Goal: Task Accomplishment & Management: Use online tool/utility

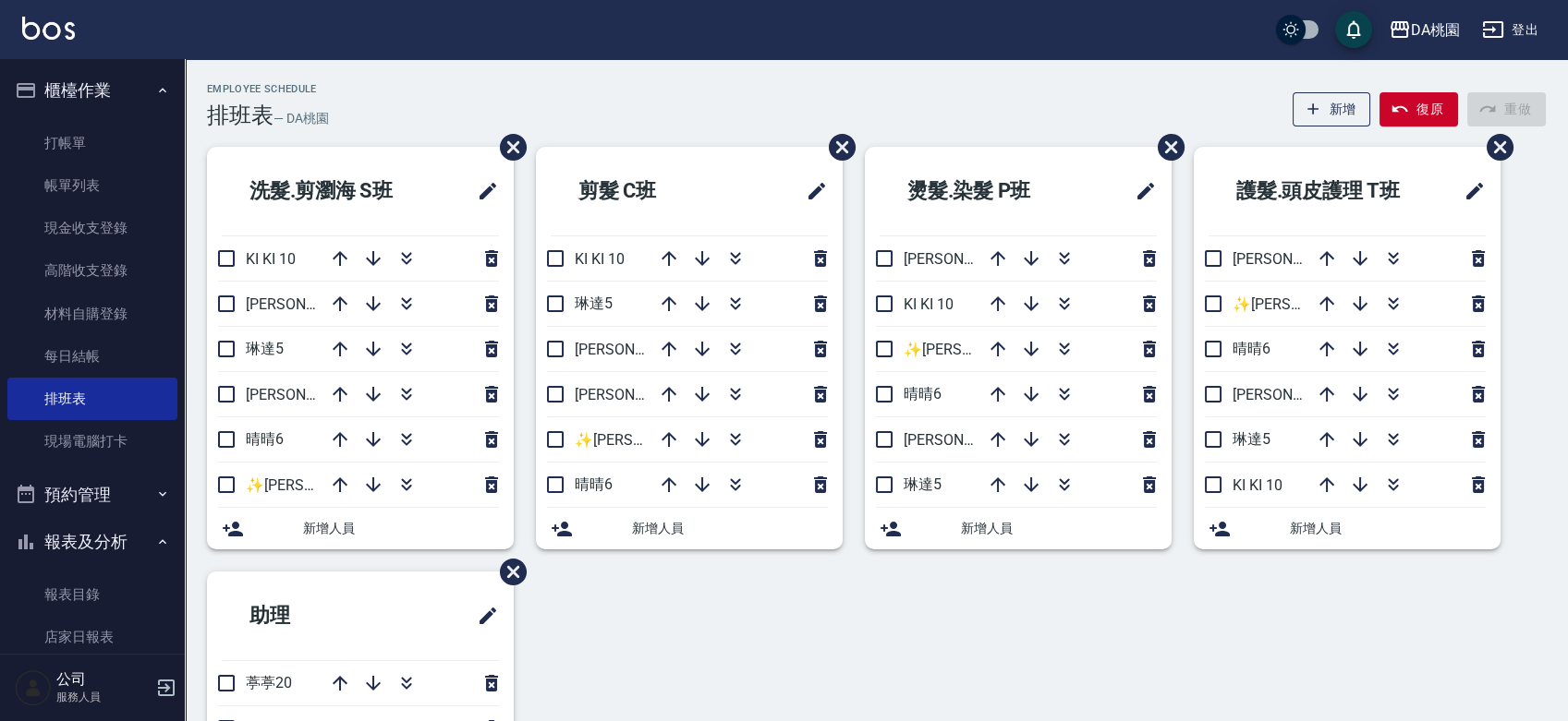
scroll to position [205, 0]
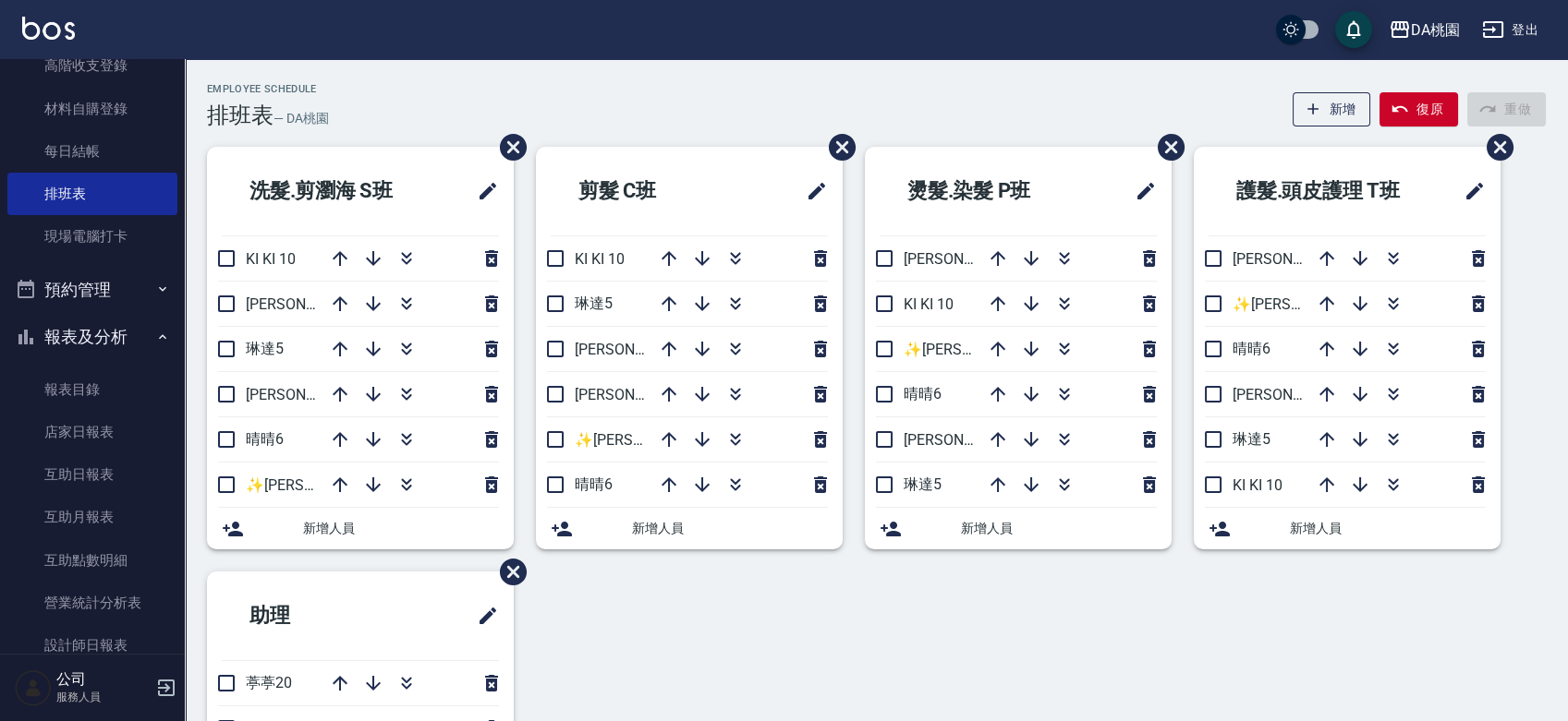
click at [1011, 621] on div "洗髮.剪瀏海 S班 KI KI 10 [PERSON_NAME]8 琳達5 [PERSON_NAME]3 晴晴6 ✨[PERSON_NAME] ✨16 新增人…" at bounding box center [865, 549] width 1361 height 804
click at [97, 146] on link "每日結帳" at bounding box center [93, 151] width 170 height 43
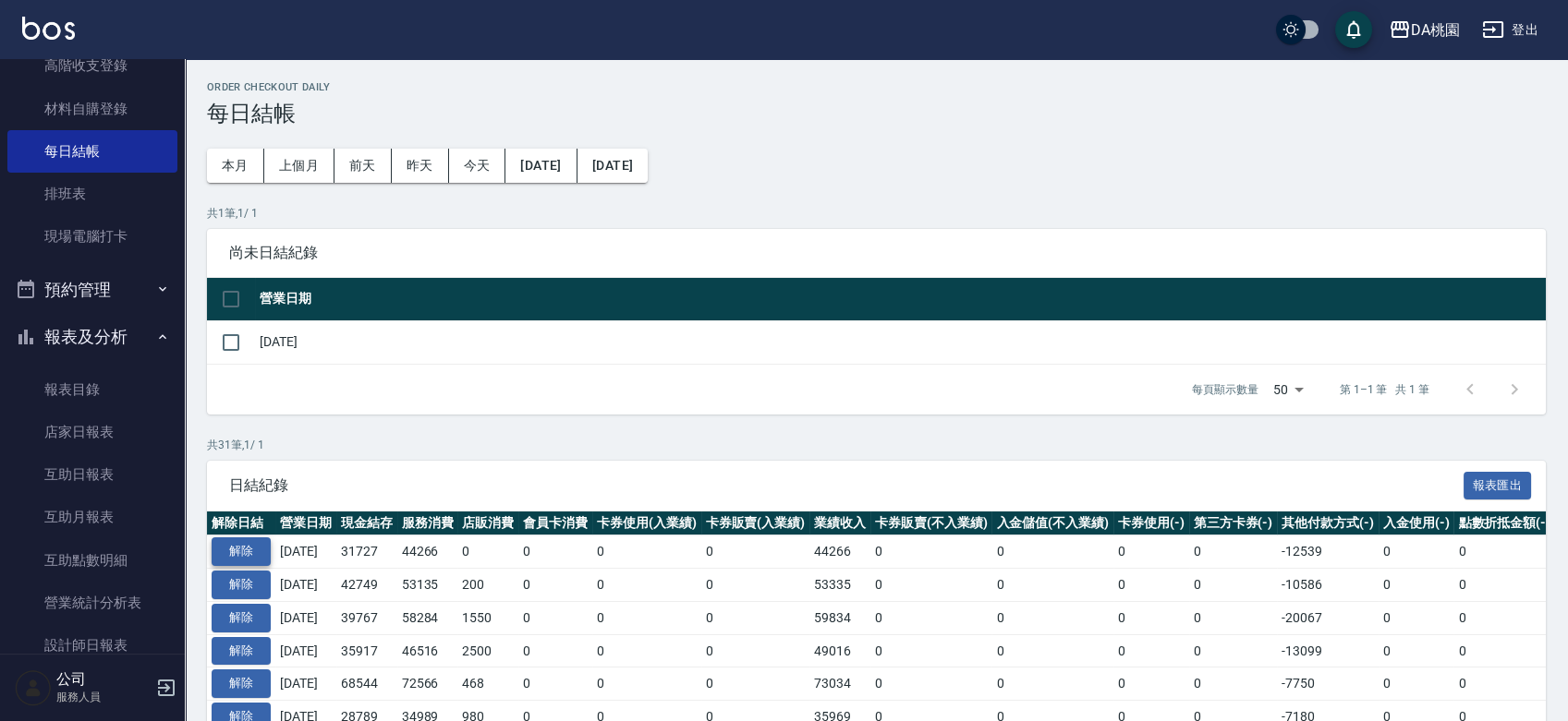
click at [237, 553] on button "解除" at bounding box center [241, 552] width 59 height 28
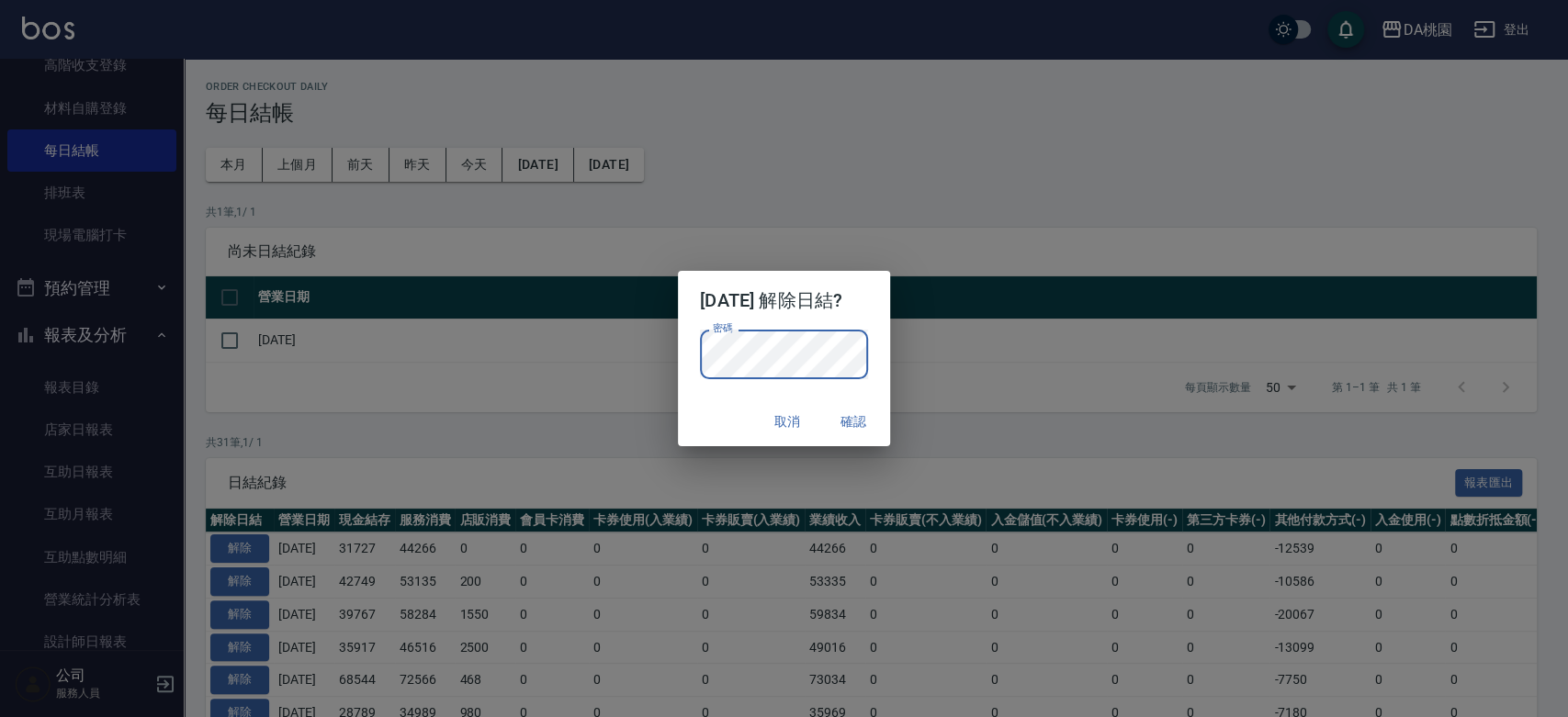
click at [712, 423] on div "取消 確認" at bounding box center [783, 422] width 212 height 49
click at [860, 423] on button "確認" at bounding box center [854, 422] width 58 height 34
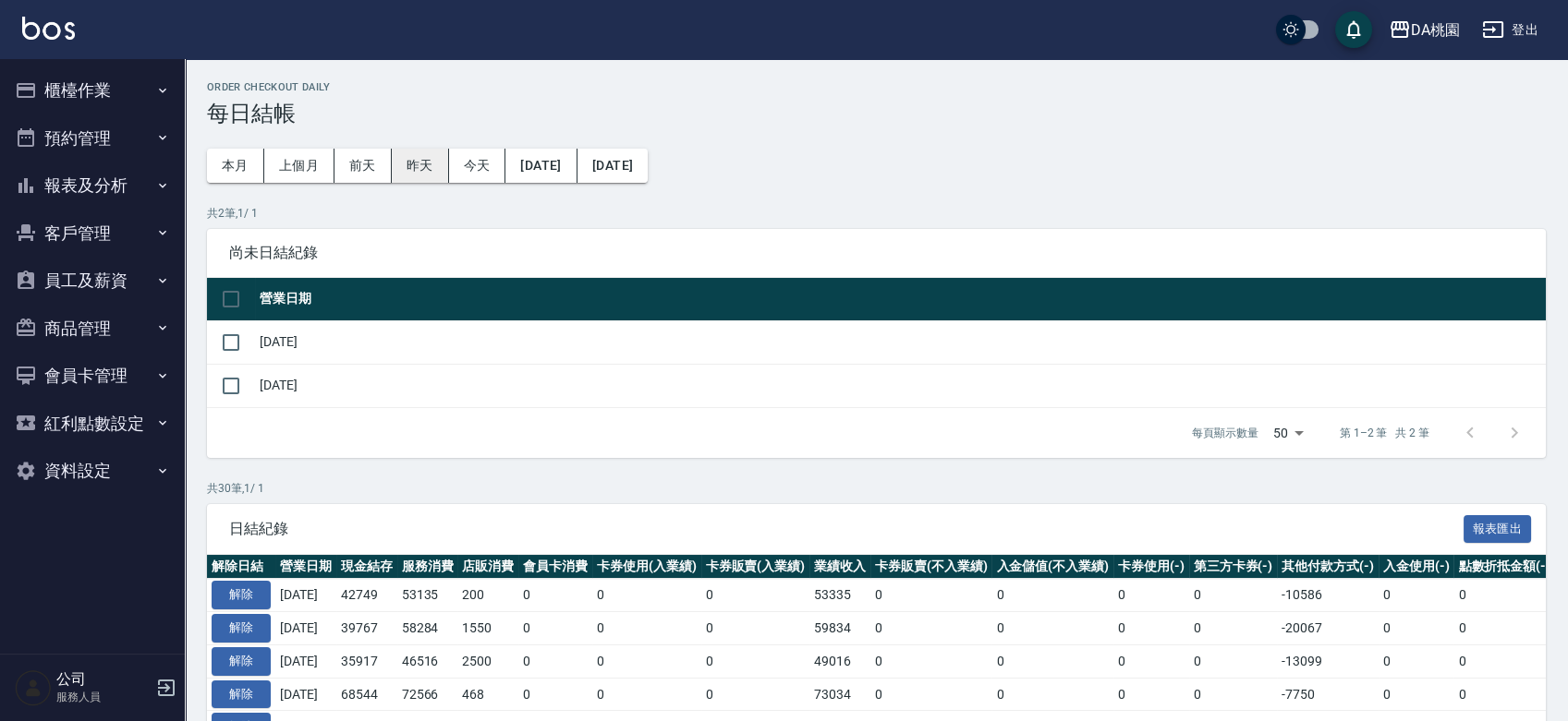
click at [422, 167] on button "昨天" at bounding box center [420, 166] width 58 height 34
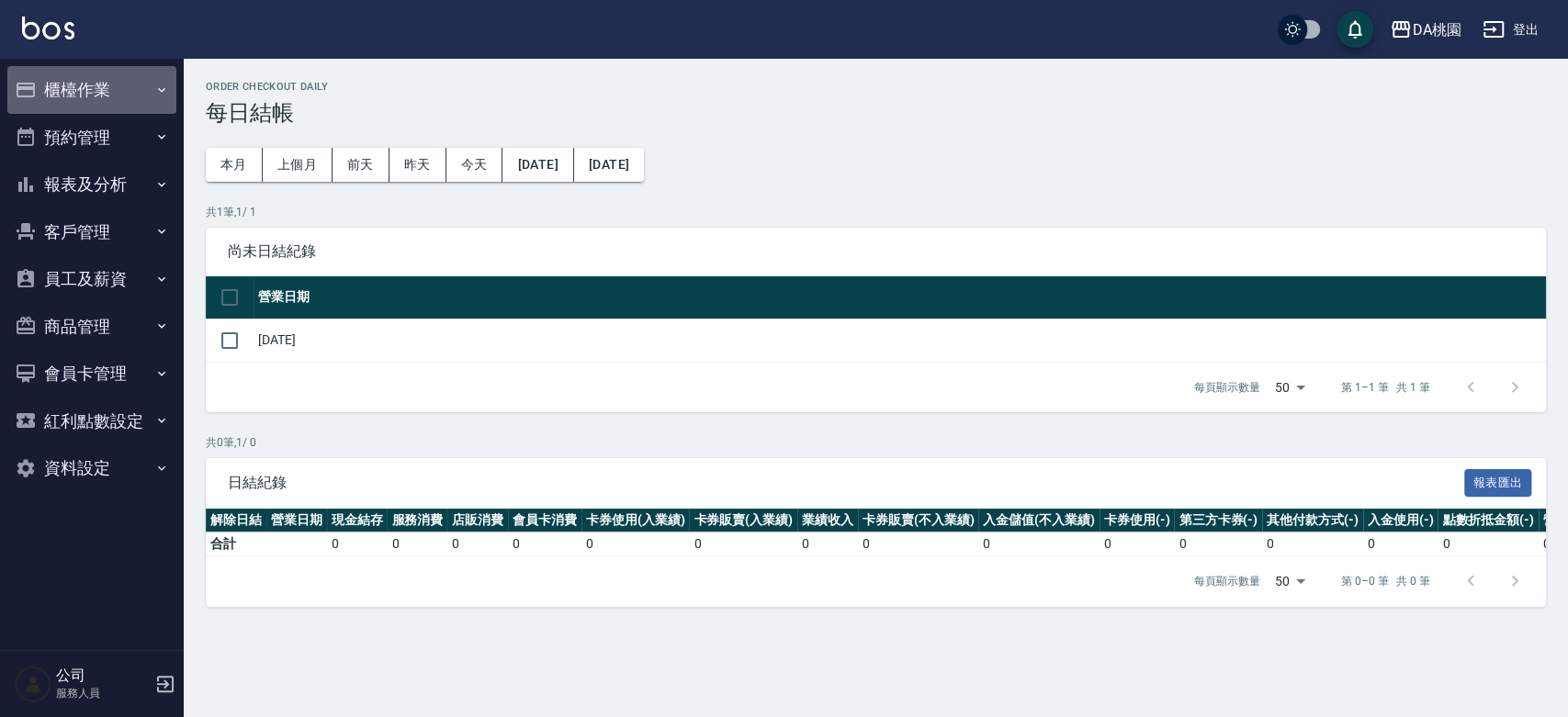
click at [96, 85] on button "櫃檯作業" at bounding box center [92, 89] width 169 height 48
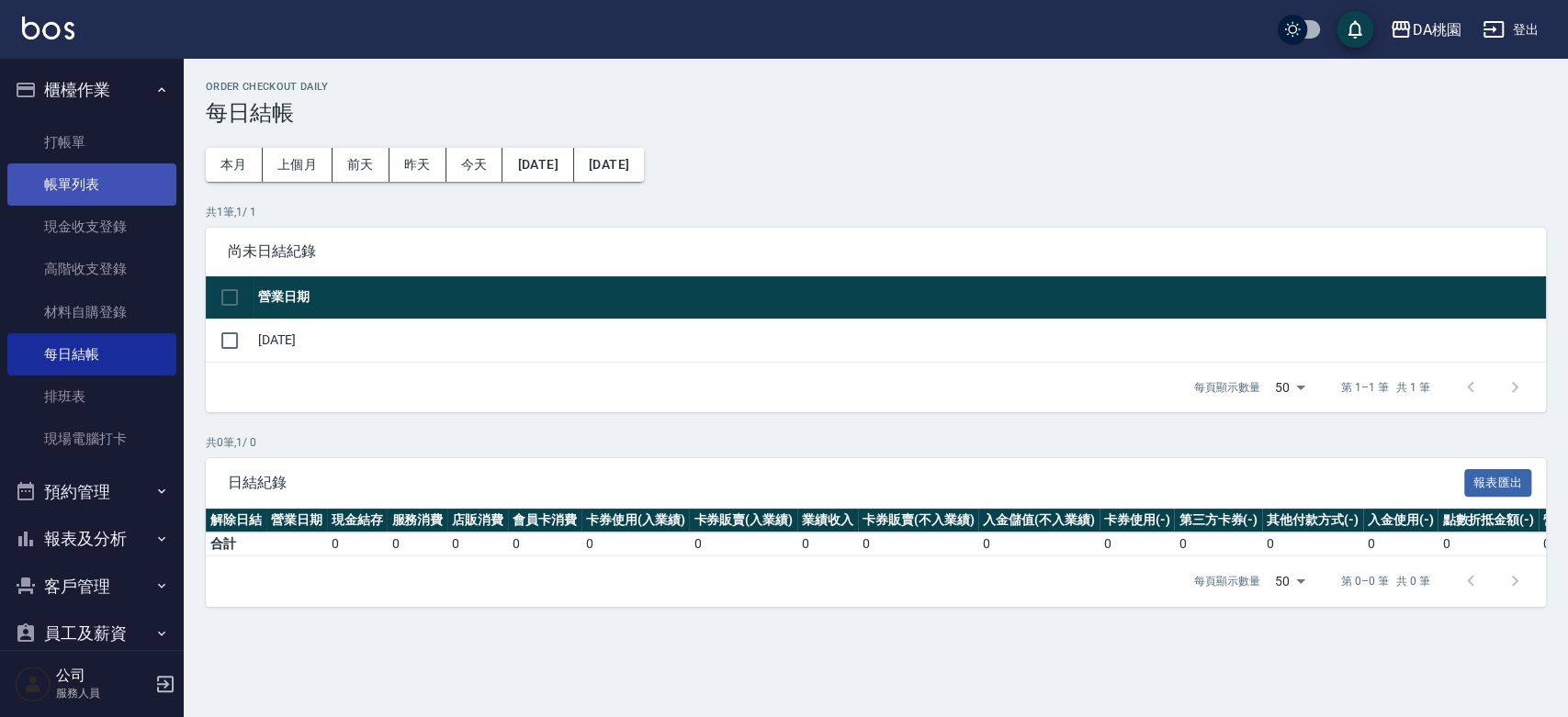
click at [82, 182] on link "帳單列表" at bounding box center [92, 184] width 169 height 42
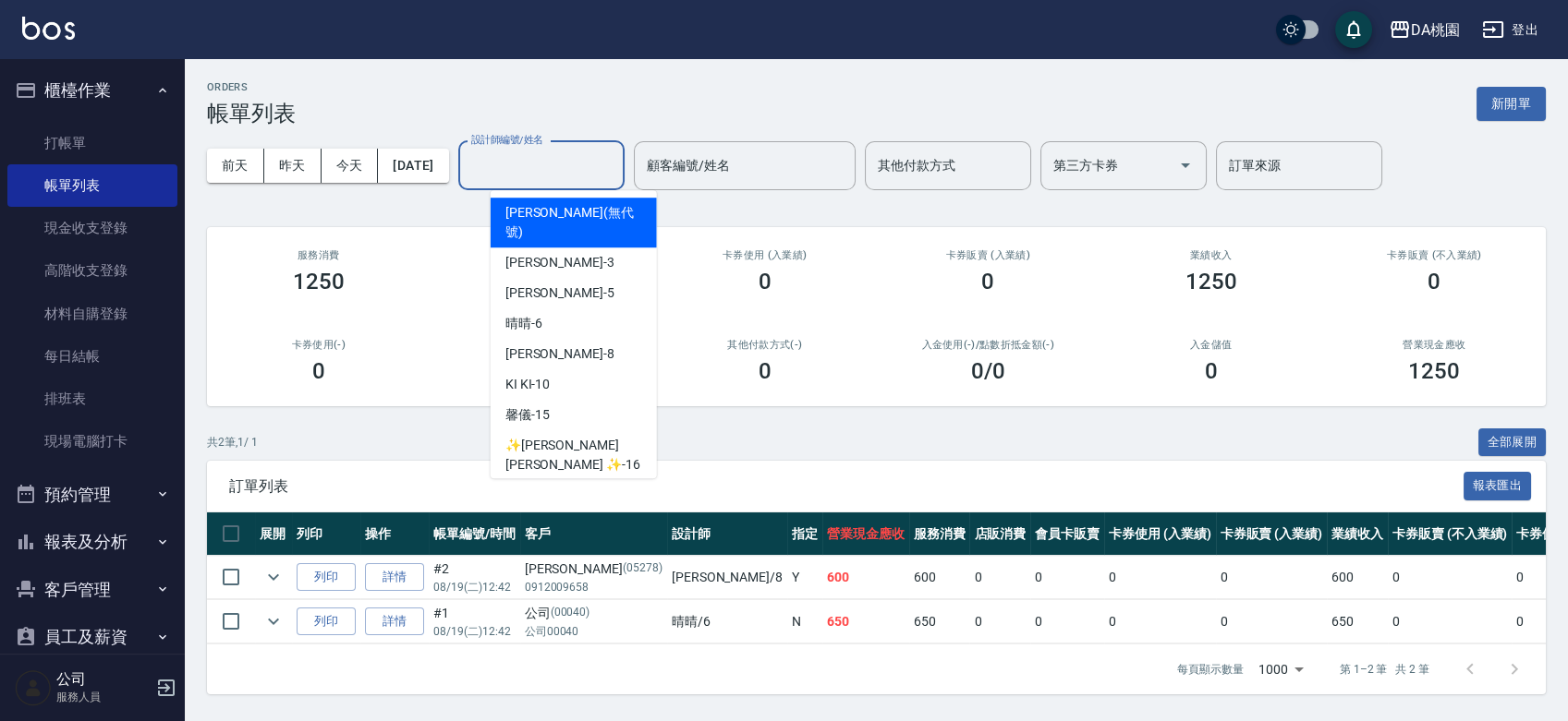
drag, startPoint x: 533, startPoint y: 161, endPoint x: 538, endPoint y: 174, distance: 13.9
click at [534, 162] on input "設計師編號/姓名" at bounding box center [541, 166] width 150 height 32
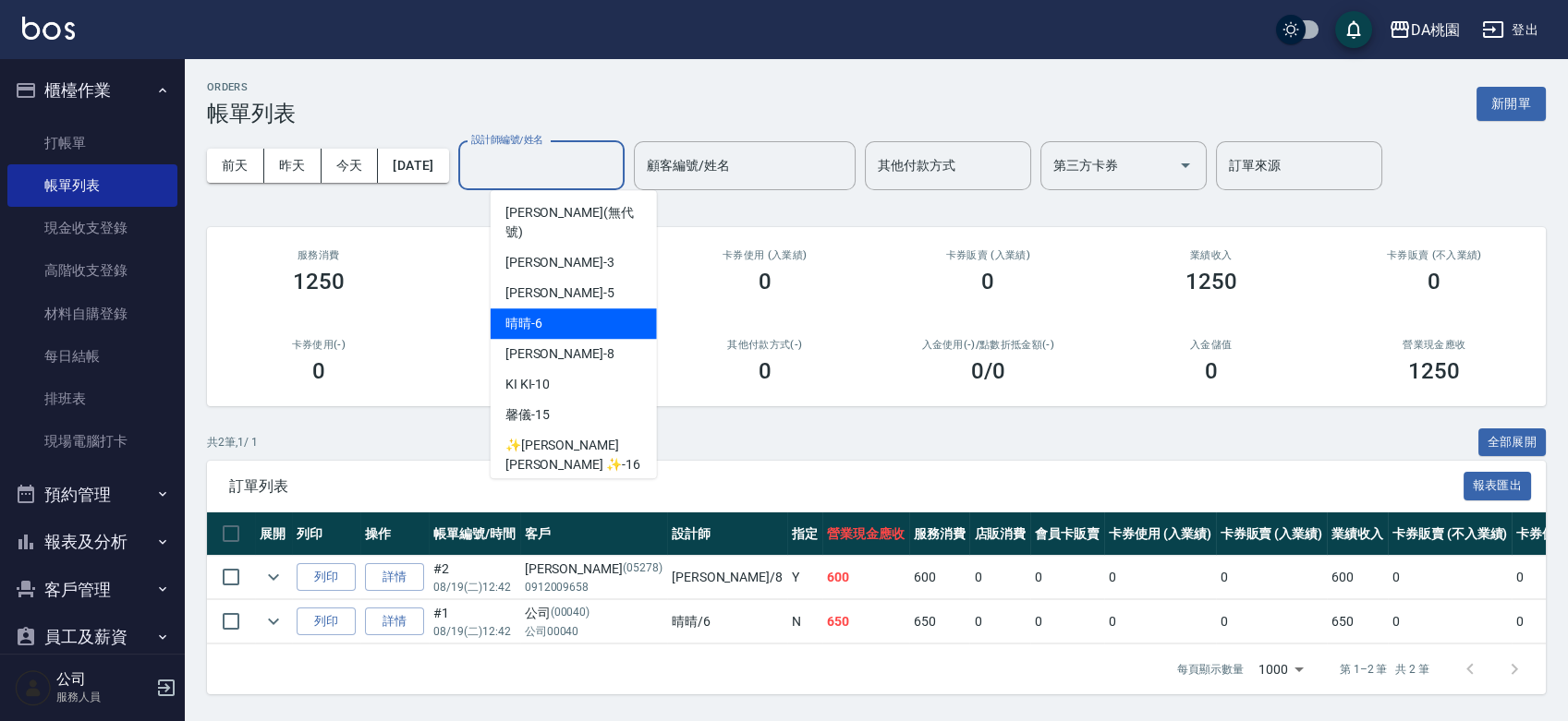
scroll to position [102, 0]
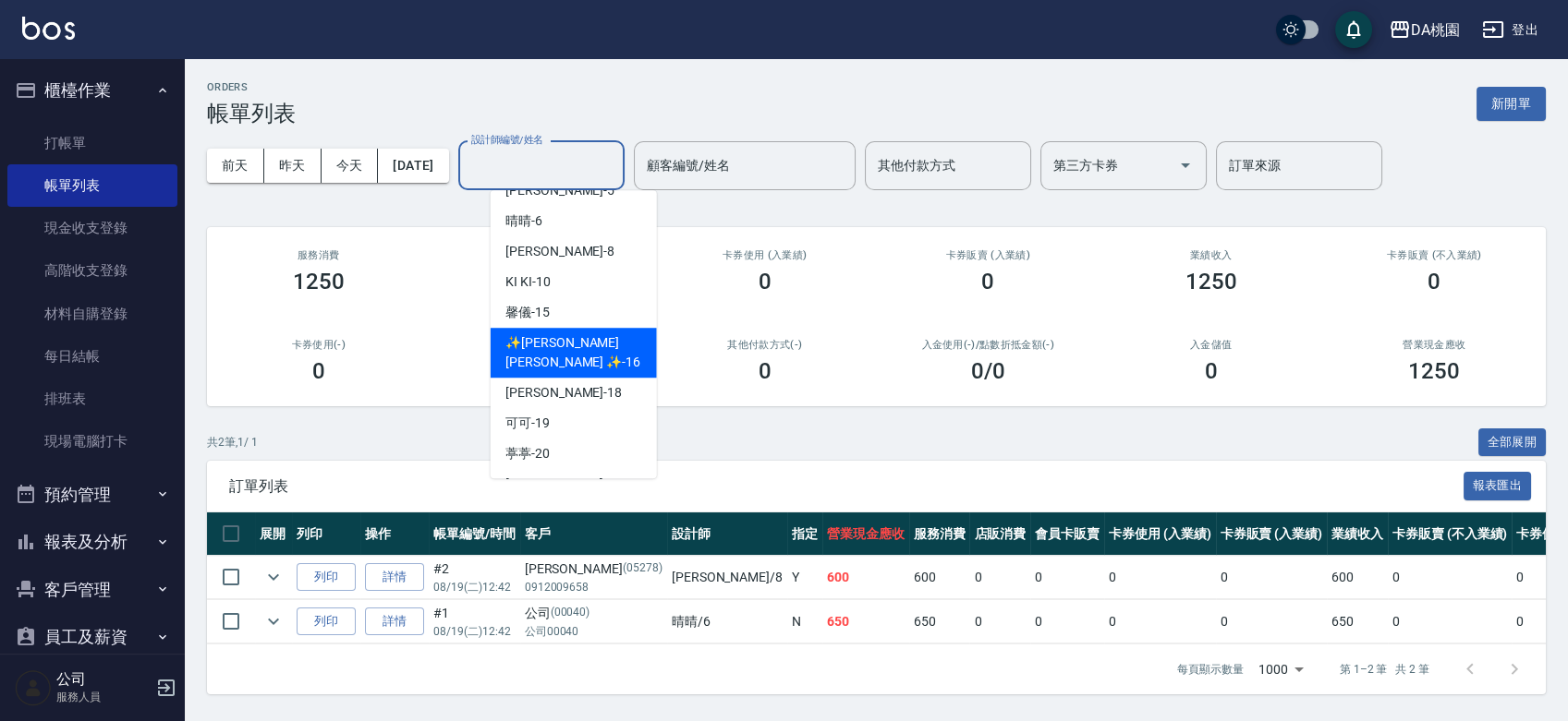
click at [565, 333] on span "✨GARY蓋瑞 ✨ -16" at bounding box center [573, 352] width 136 height 39
type input "✨GARY蓋瑞 ✨-16"
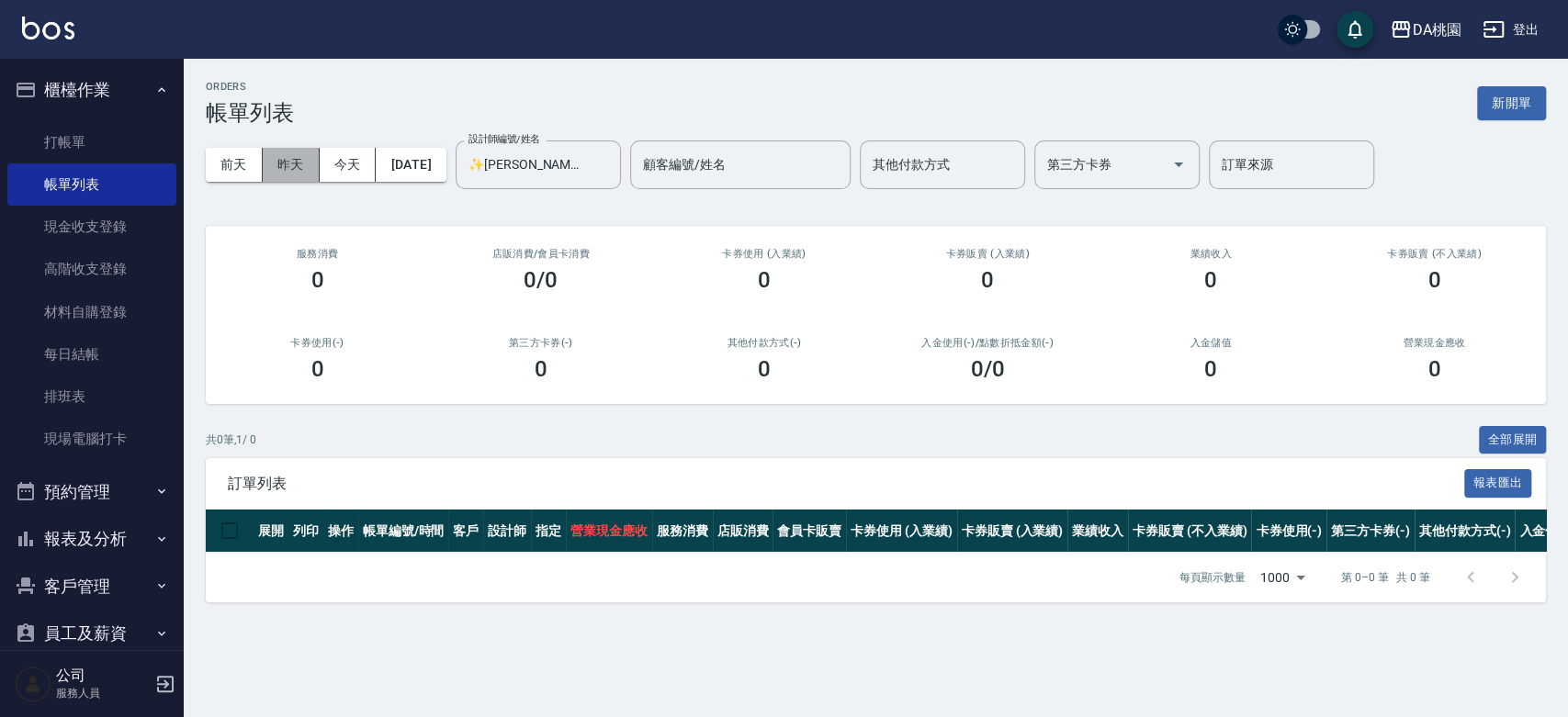
click at [272, 166] on button "昨天" at bounding box center [291, 165] width 57 height 34
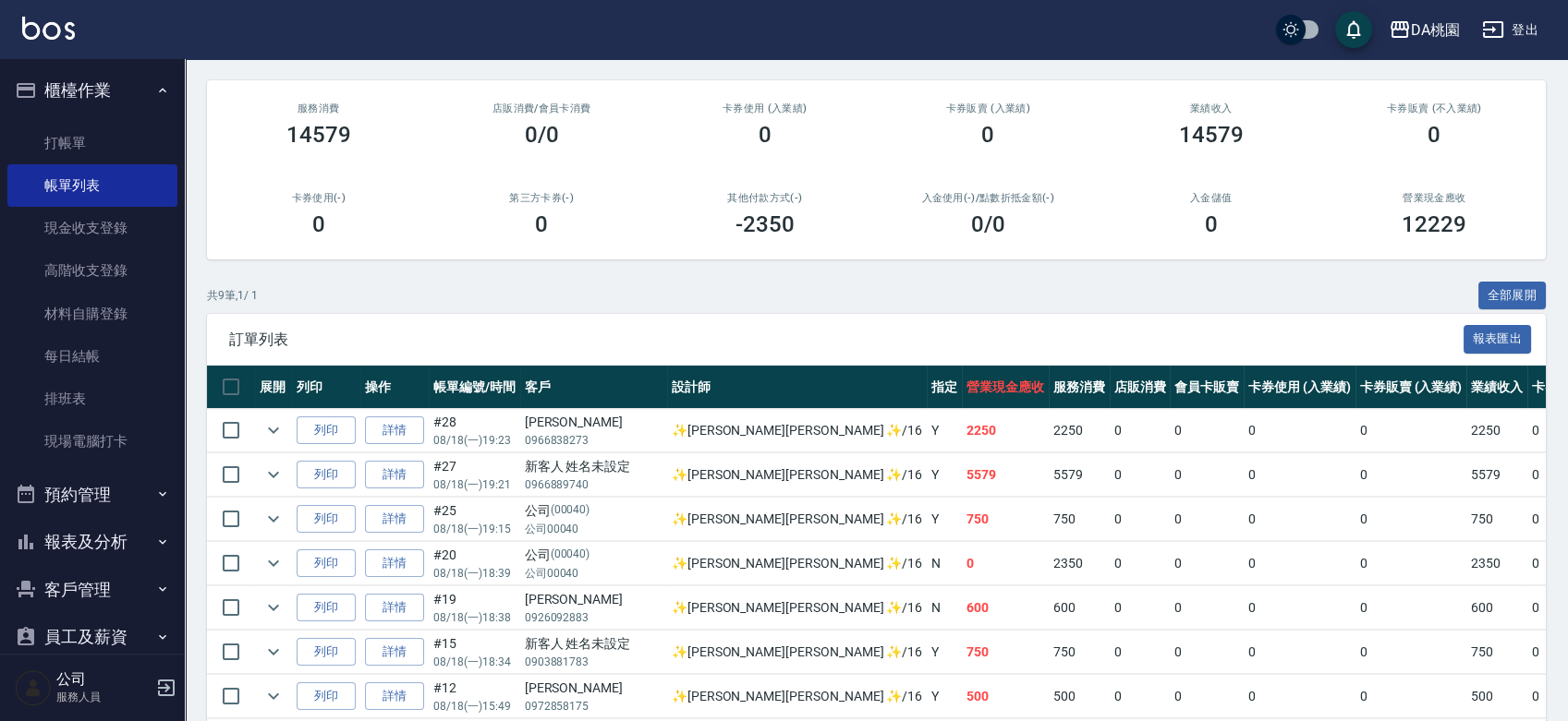
scroll to position [319, 0]
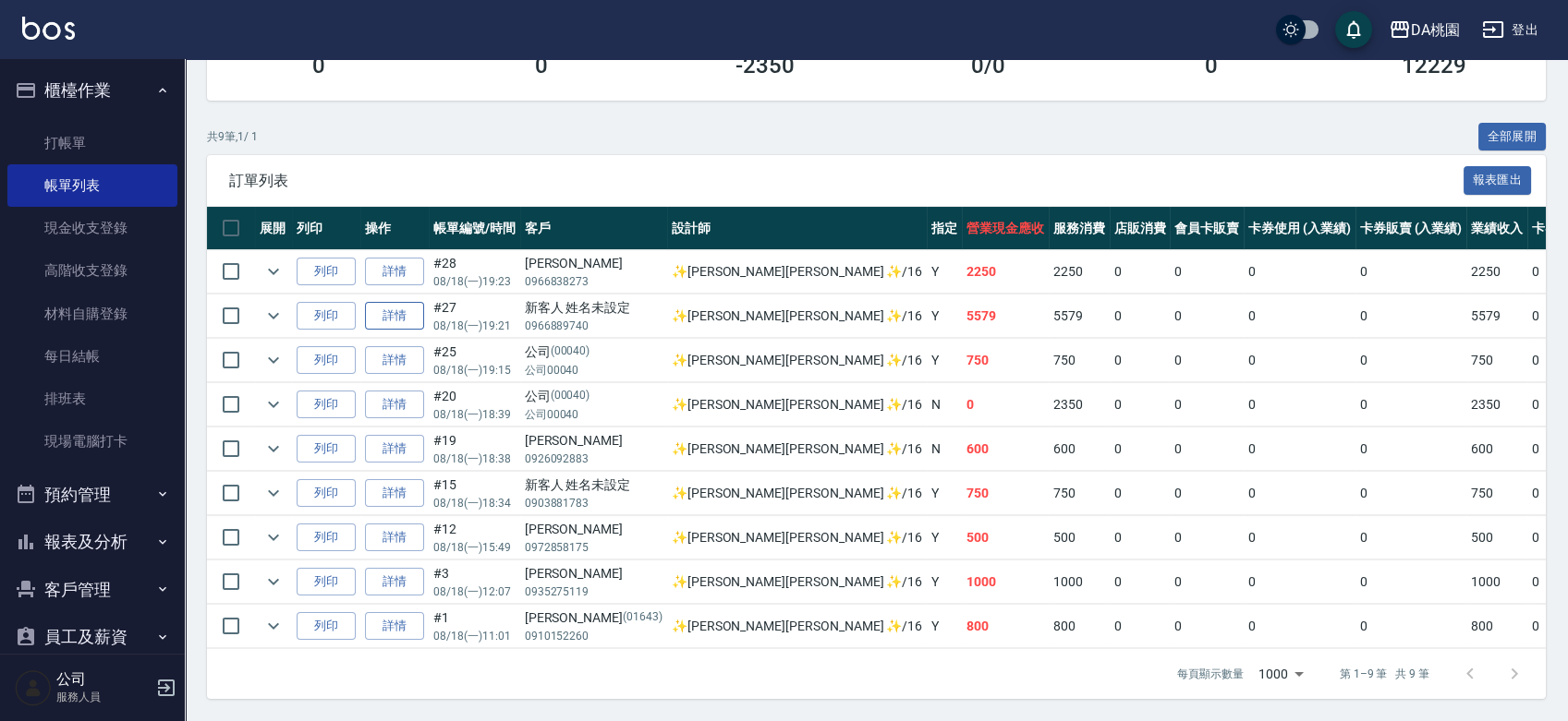
click at [380, 302] on link "詳情" at bounding box center [395, 316] width 59 height 28
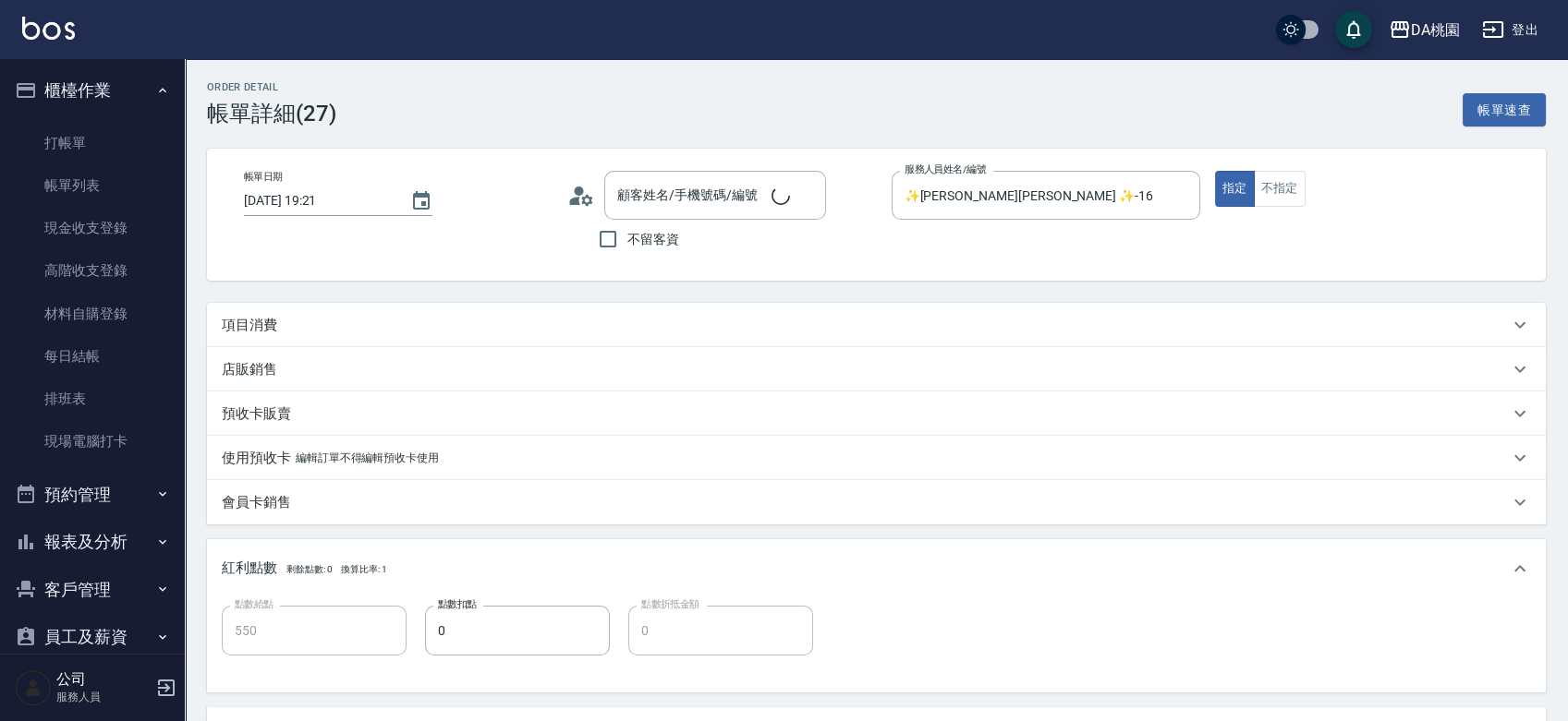
type input "2025/08/18 19:21"
type input "✨GARY蓋瑞 ✨-16"
type input "550"
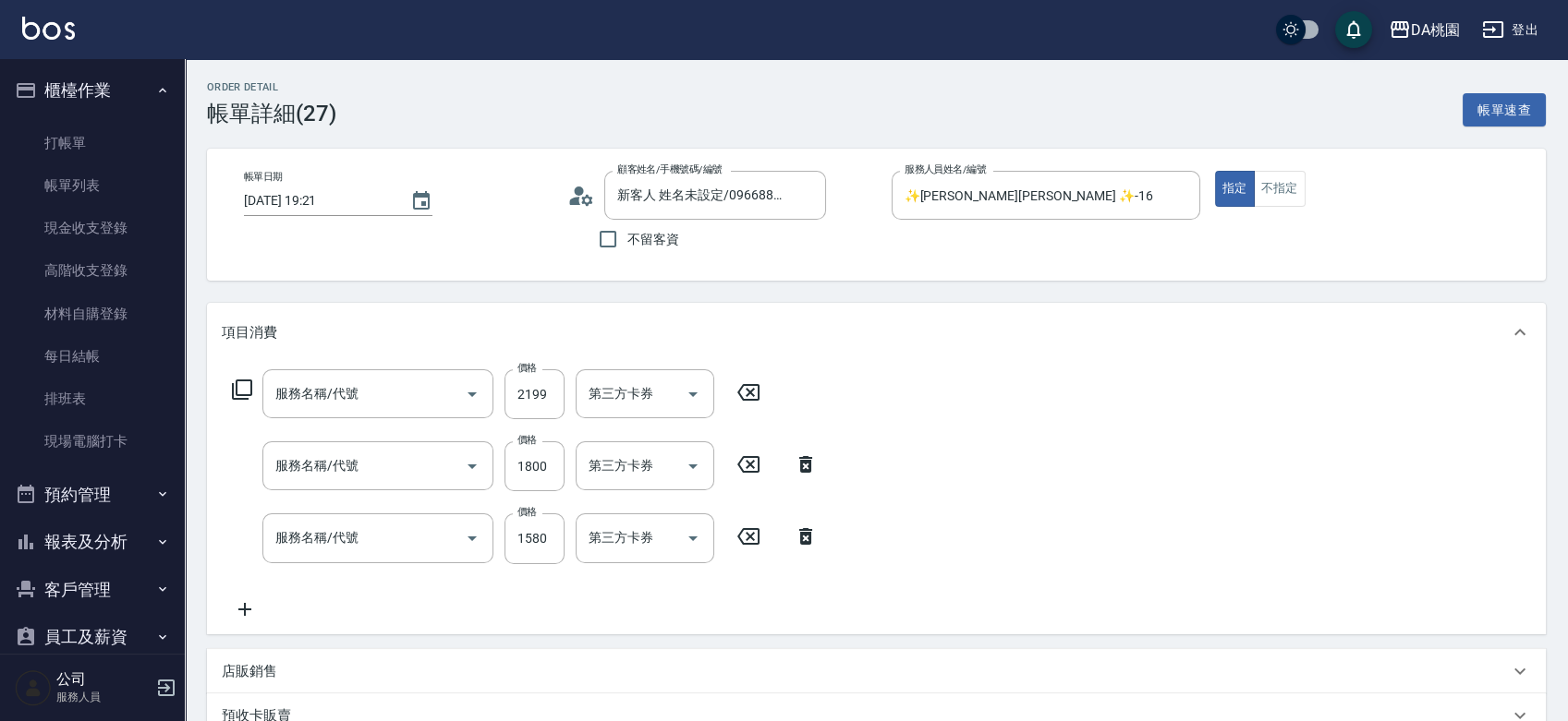
type input "新客人 姓名未設定/0966889740/null"
type input "離子燙-互助(201)"
type input "鱗脂質護髮(互助)(609)"
type input "染髮(互助)(401)"
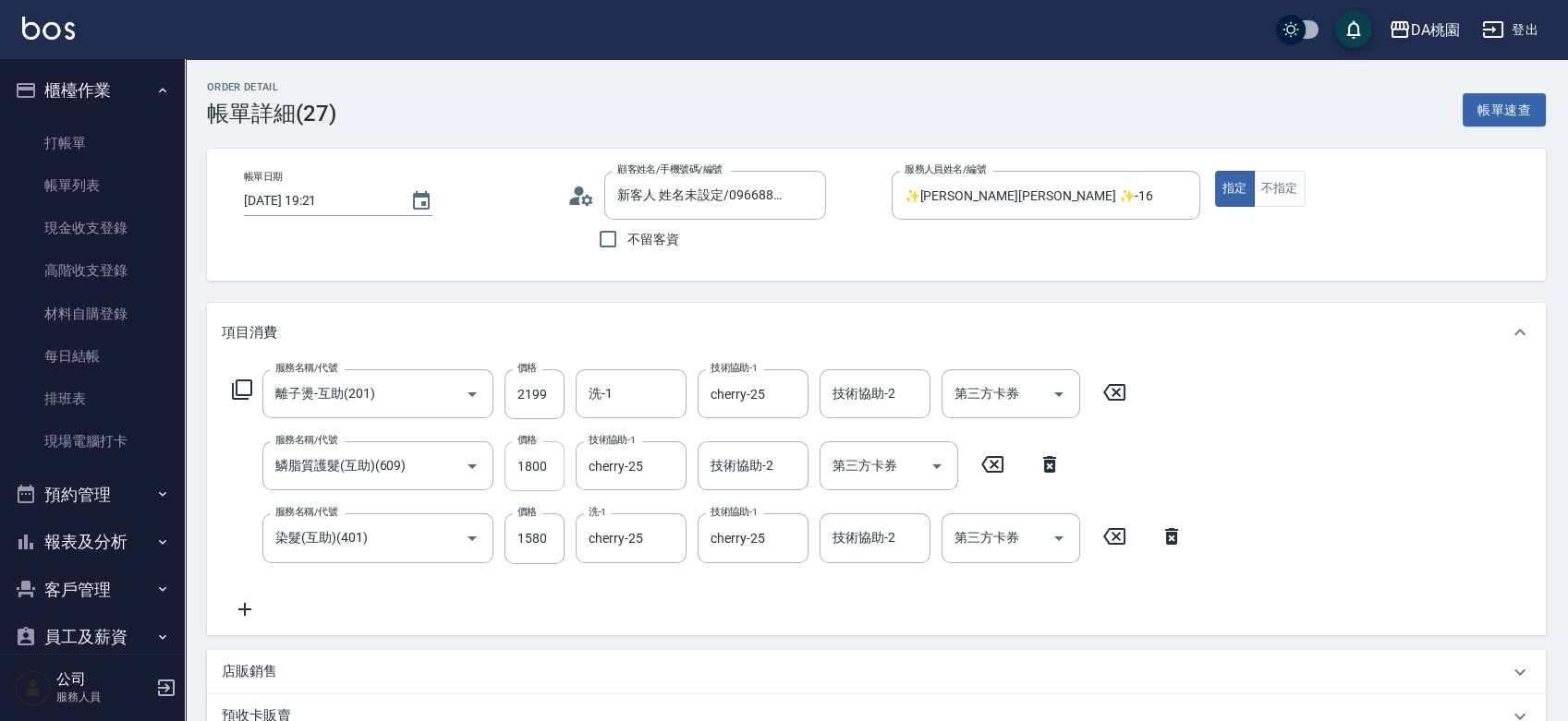
click at [533, 470] on input "1800" at bounding box center [534, 466] width 60 height 50
type input "1"
type input "370"
type input "170"
type input "390"
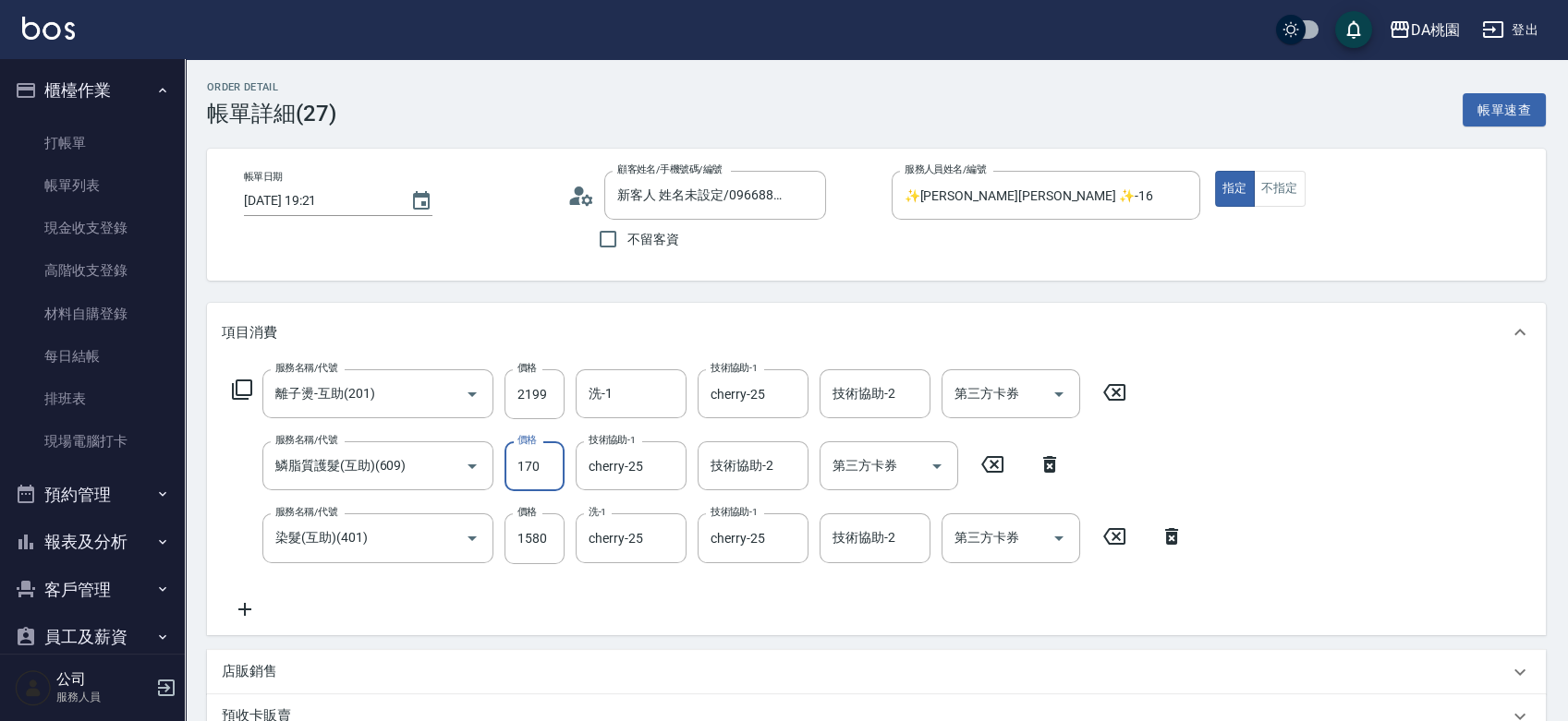
type input "1700"
type input "540"
type input "1700"
click at [467, 612] on div "服務名稱/代號 離子燙-互助(201) 服務名稱/代號 價格 2199 價格 洗-1 洗-1 技術協助-1 cherry-25 技術協助-1 技術協助-2 技…" at bounding box center [708, 494] width 973 height 251
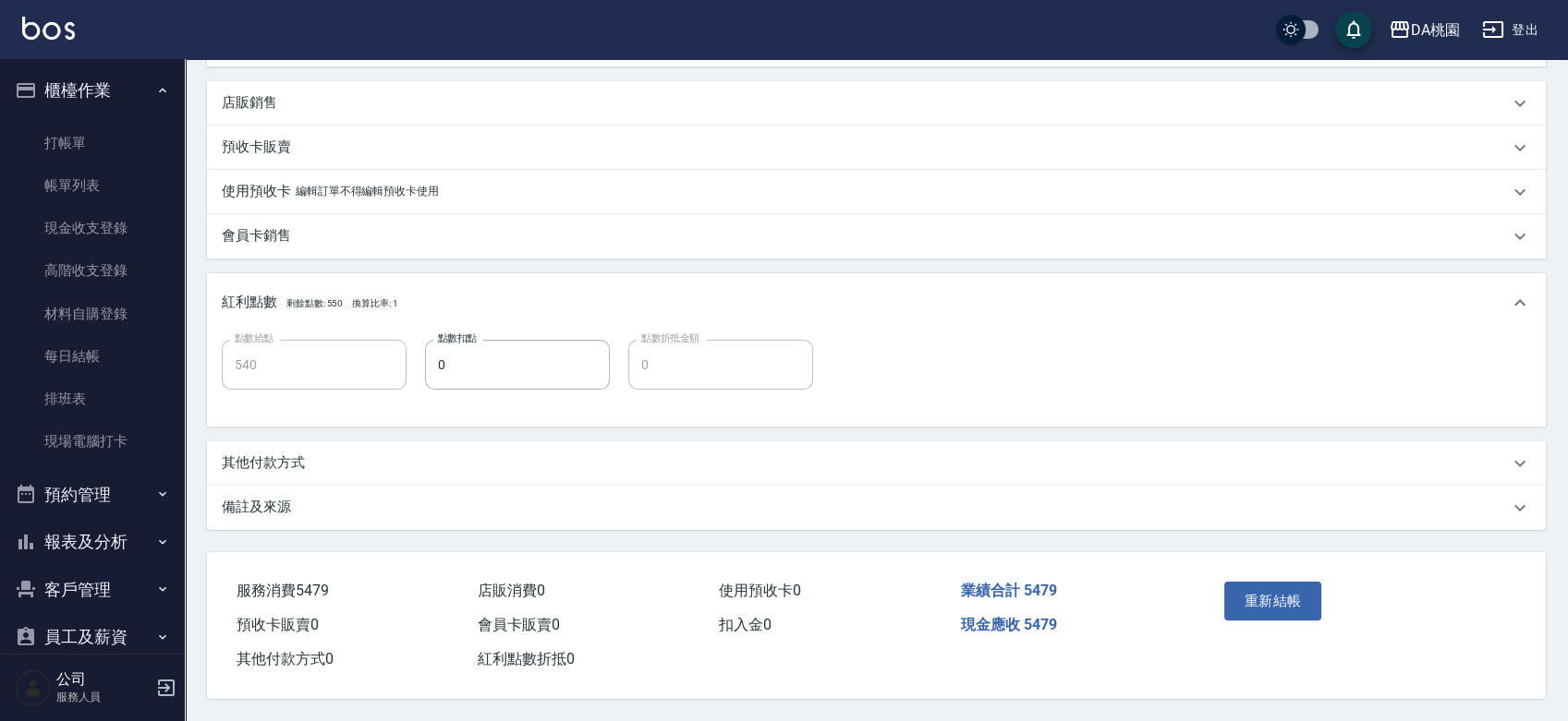
scroll to position [573, 0]
click at [361, 97] on div "店販銷售" at bounding box center [865, 103] width 1287 height 19
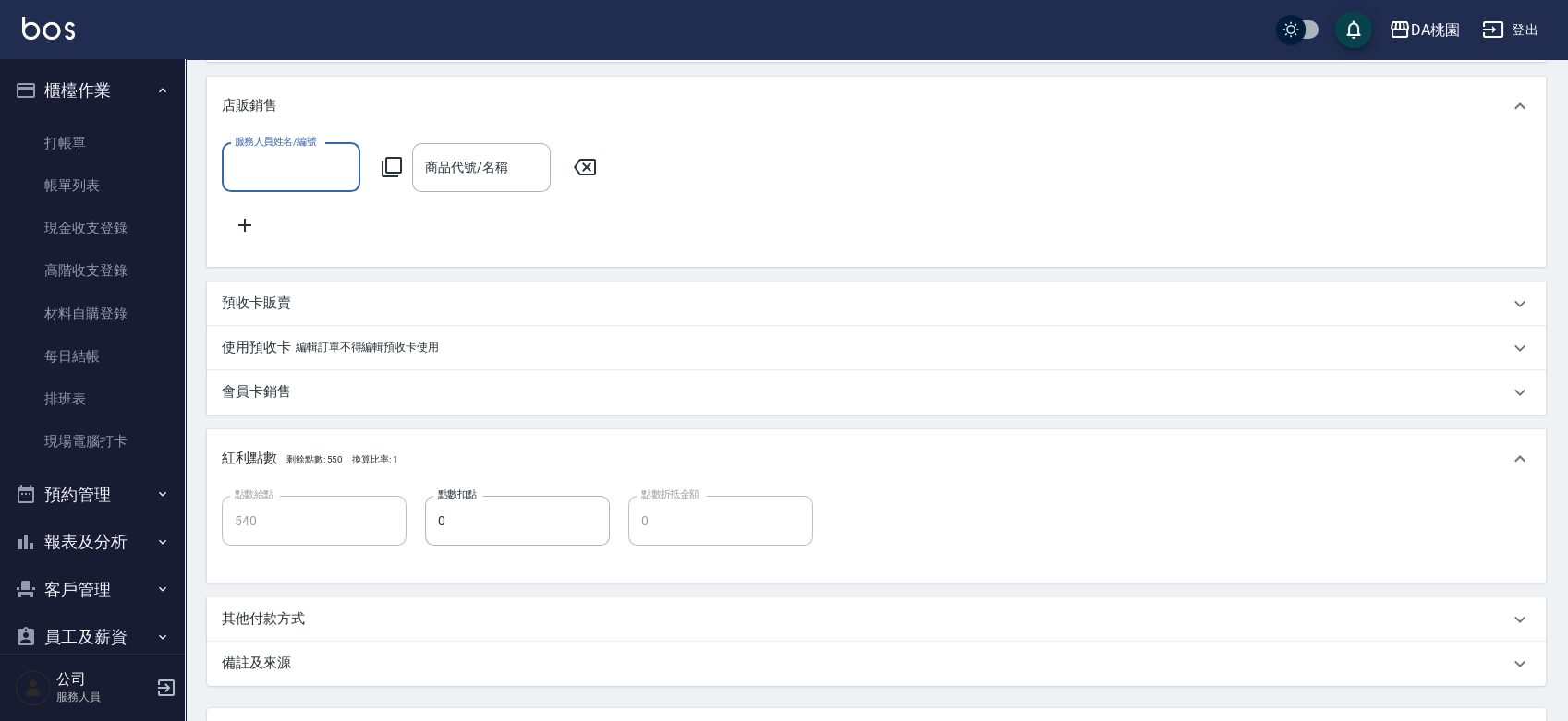
scroll to position [0, 0]
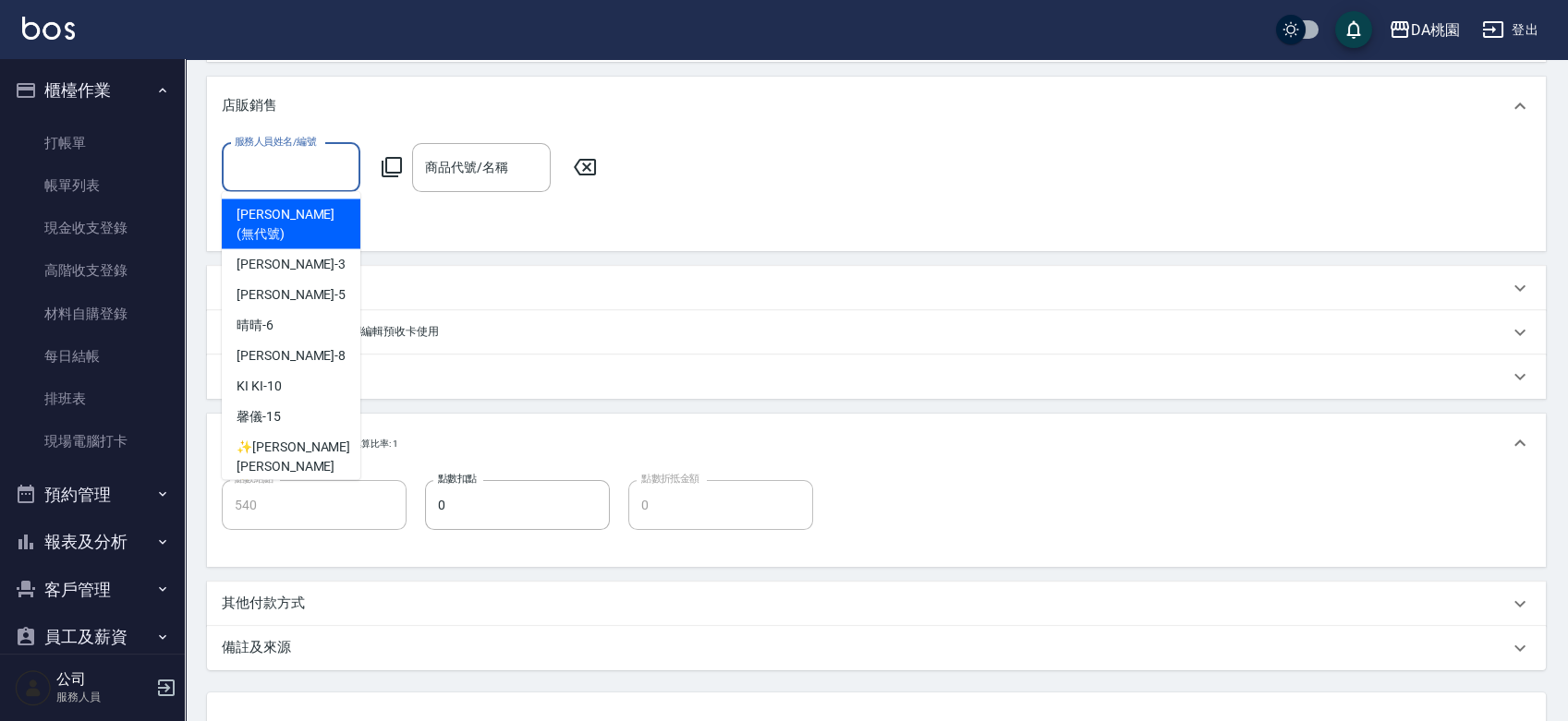
click at [292, 168] on input "服務人員姓名/編號" at bounding box center [291, 167] width 122 height 32
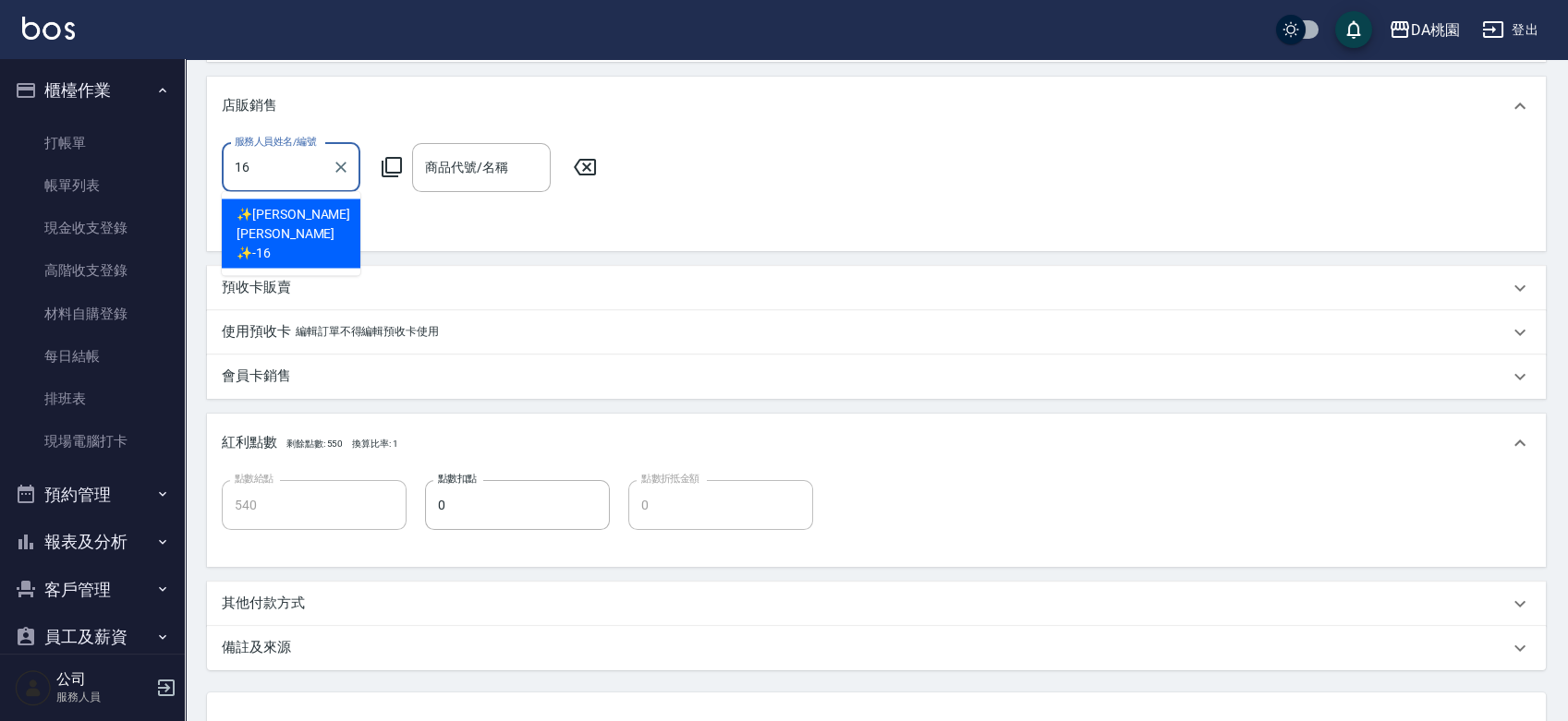
type input "✨GARY蓋瑞 ✨-16"
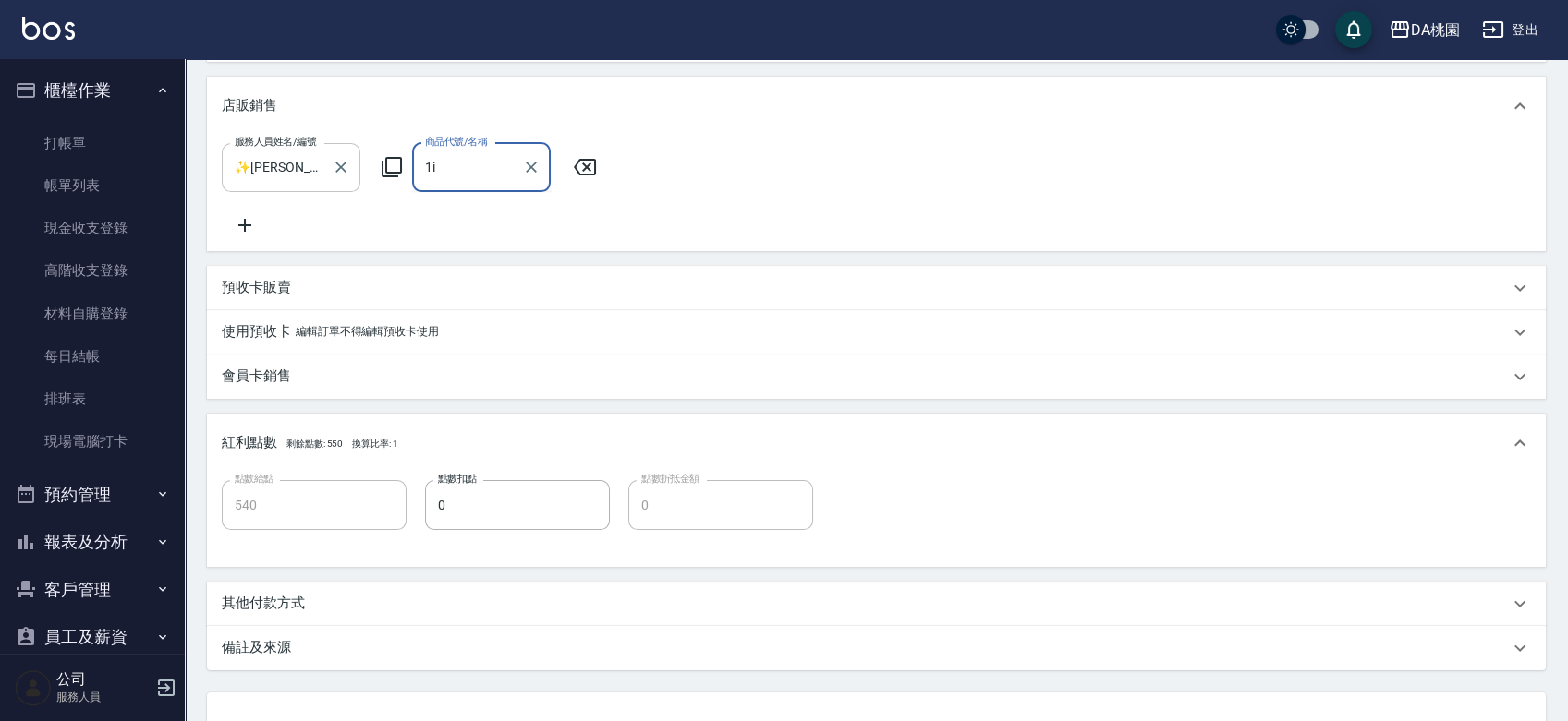
type input "1"
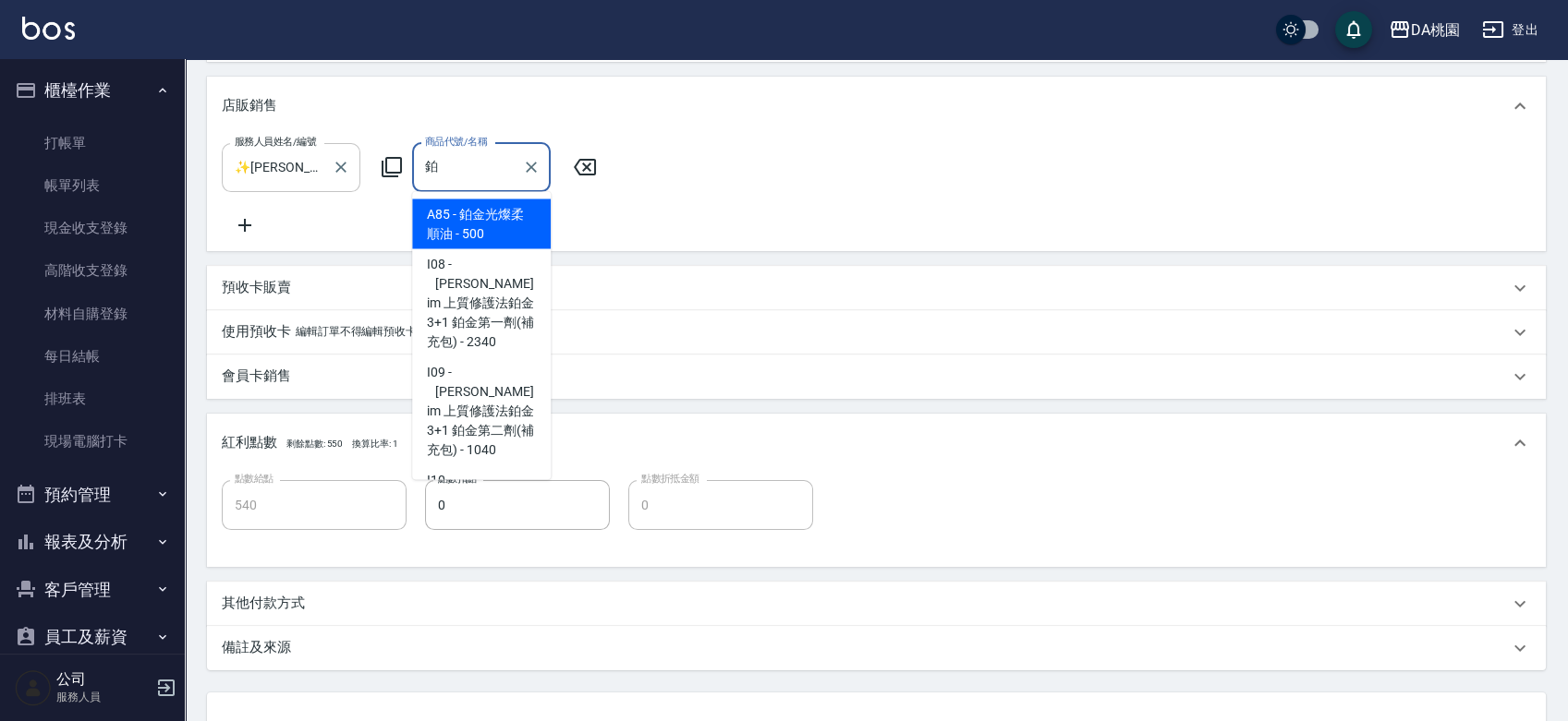
type input "鉑金光燦柔順油"
type input "590"
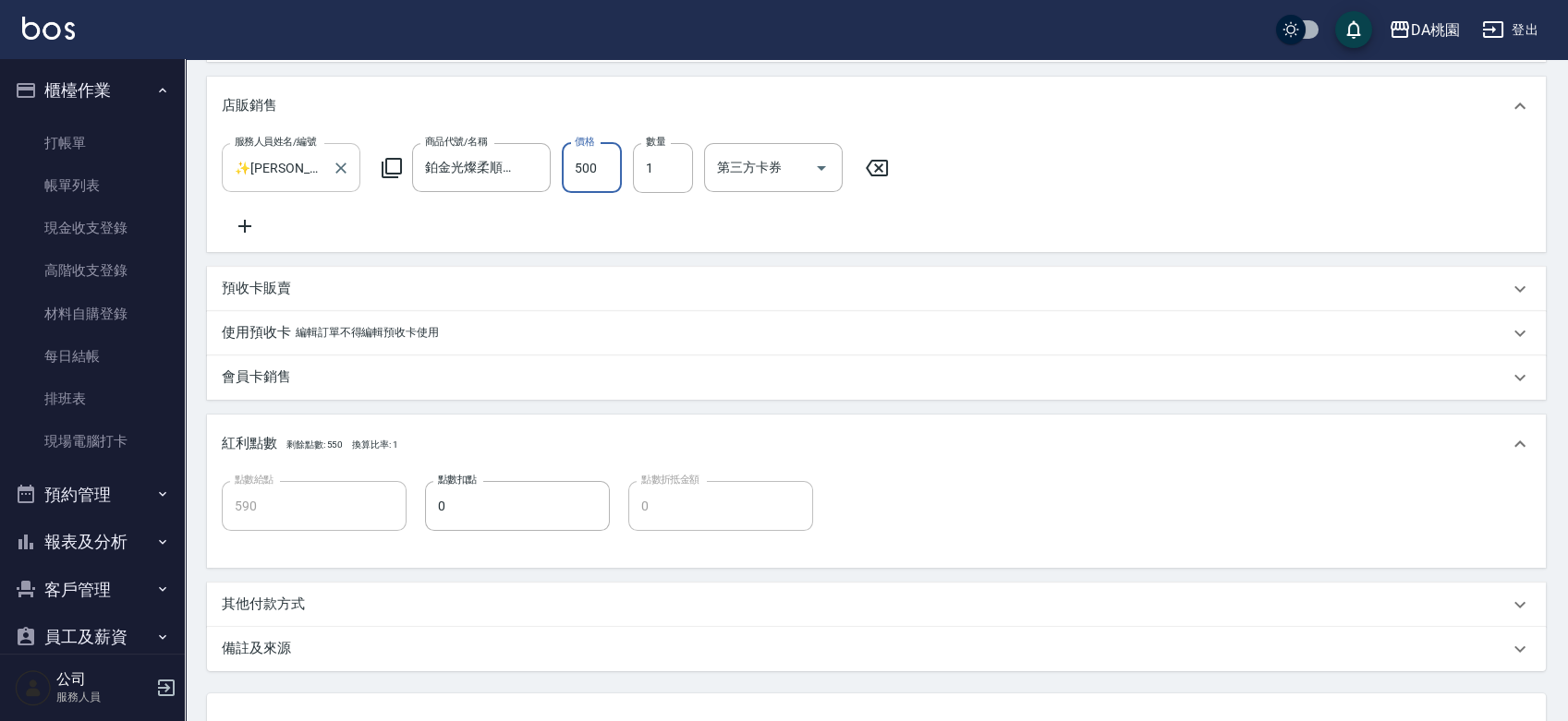
type input "1"
type input "540"
type input "100"
type input "550"
type input "100"
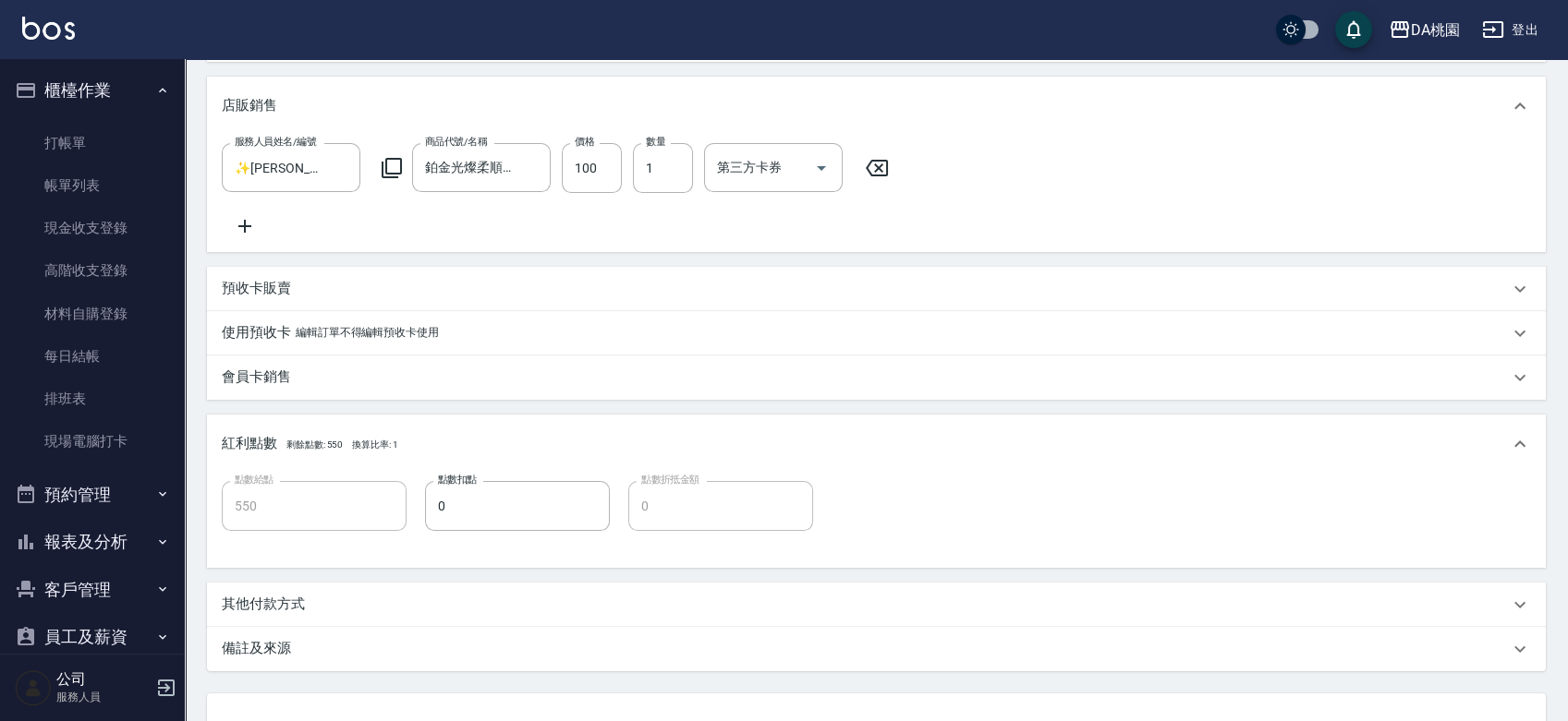
click at [1095, 242] on div "服務人員姓名/編號 ✨GARY蓋瑞 ✨-16 服務人員姓名/編號 商品代號/名稱 鉑金光燦柔順油 商品代號/名稱 價格 100 價格 數量 1 數量 第三方卡…" at bounding box center [876, 193] width 1338 height 116
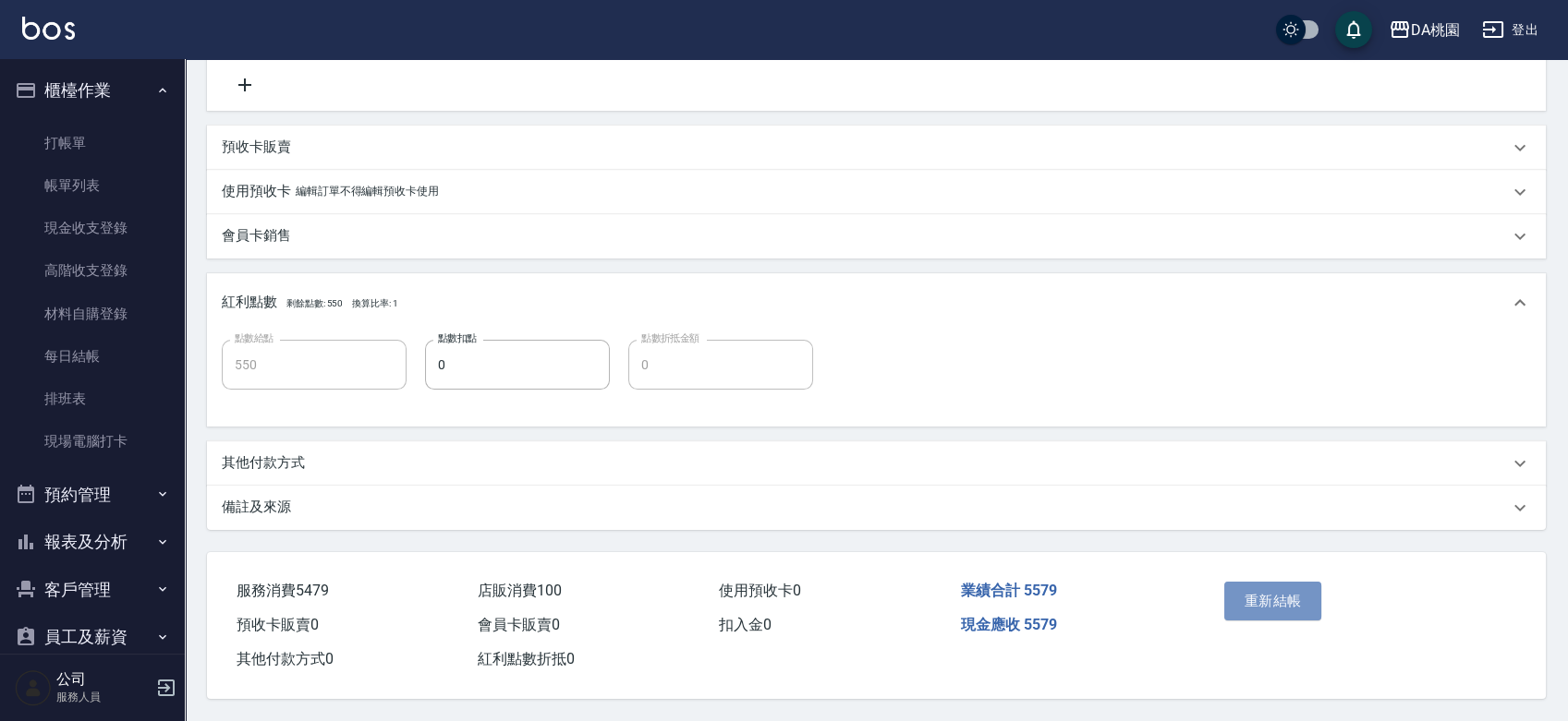
click at [1273, 582] on button "重新結帳" at bounding box center [1272, 601] width 97 height 39
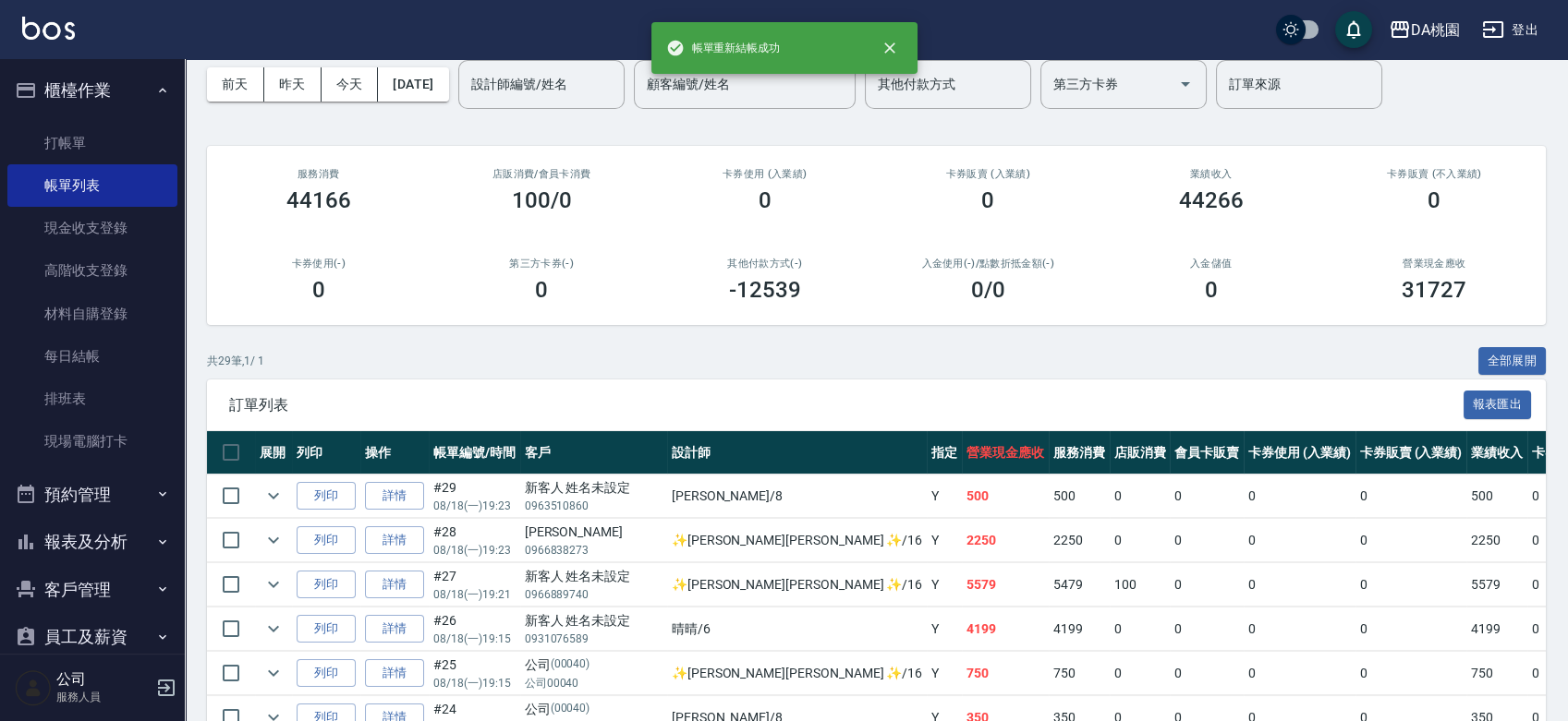
scroll to position [205, 0]
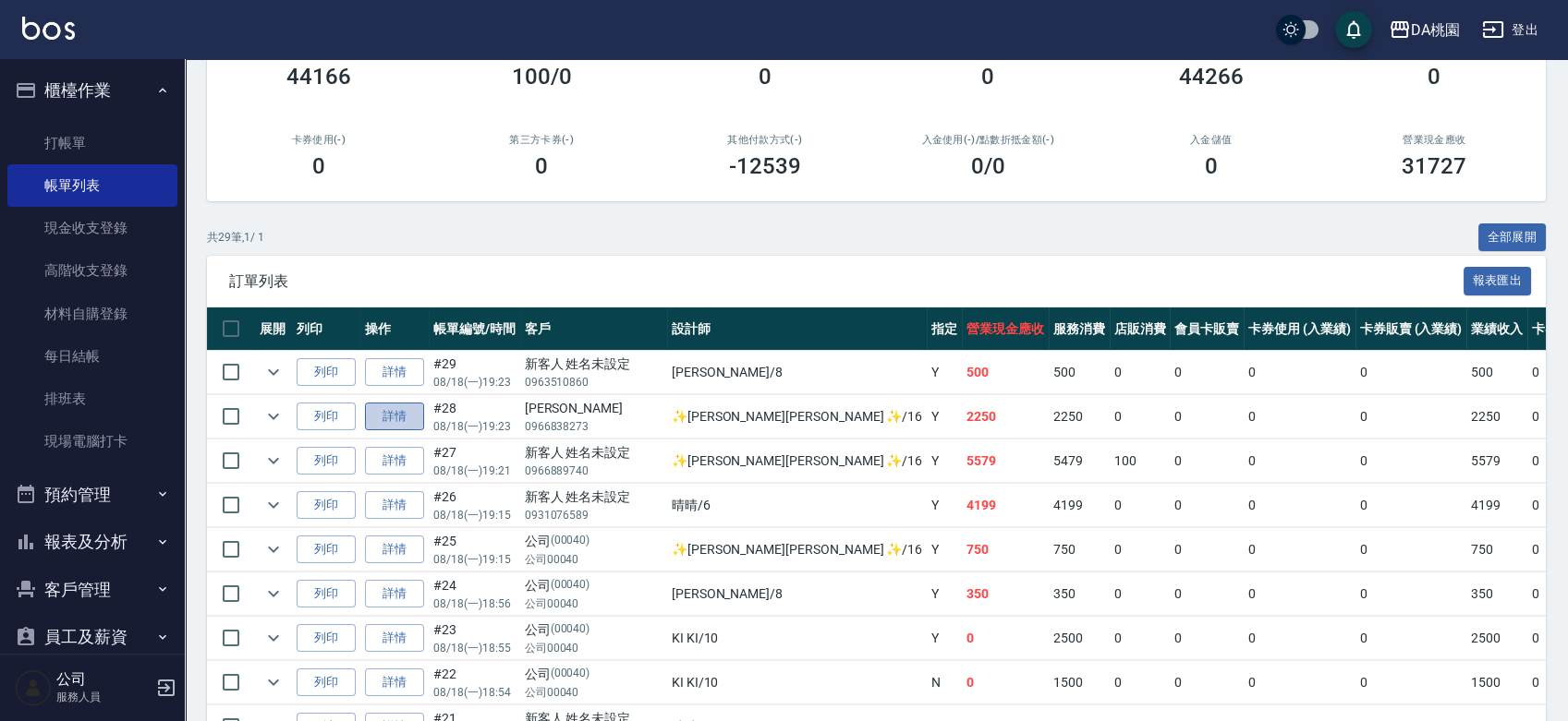
click at [407, 425] on link "詳情" at bounding box center [395, 417] width 59 height 28
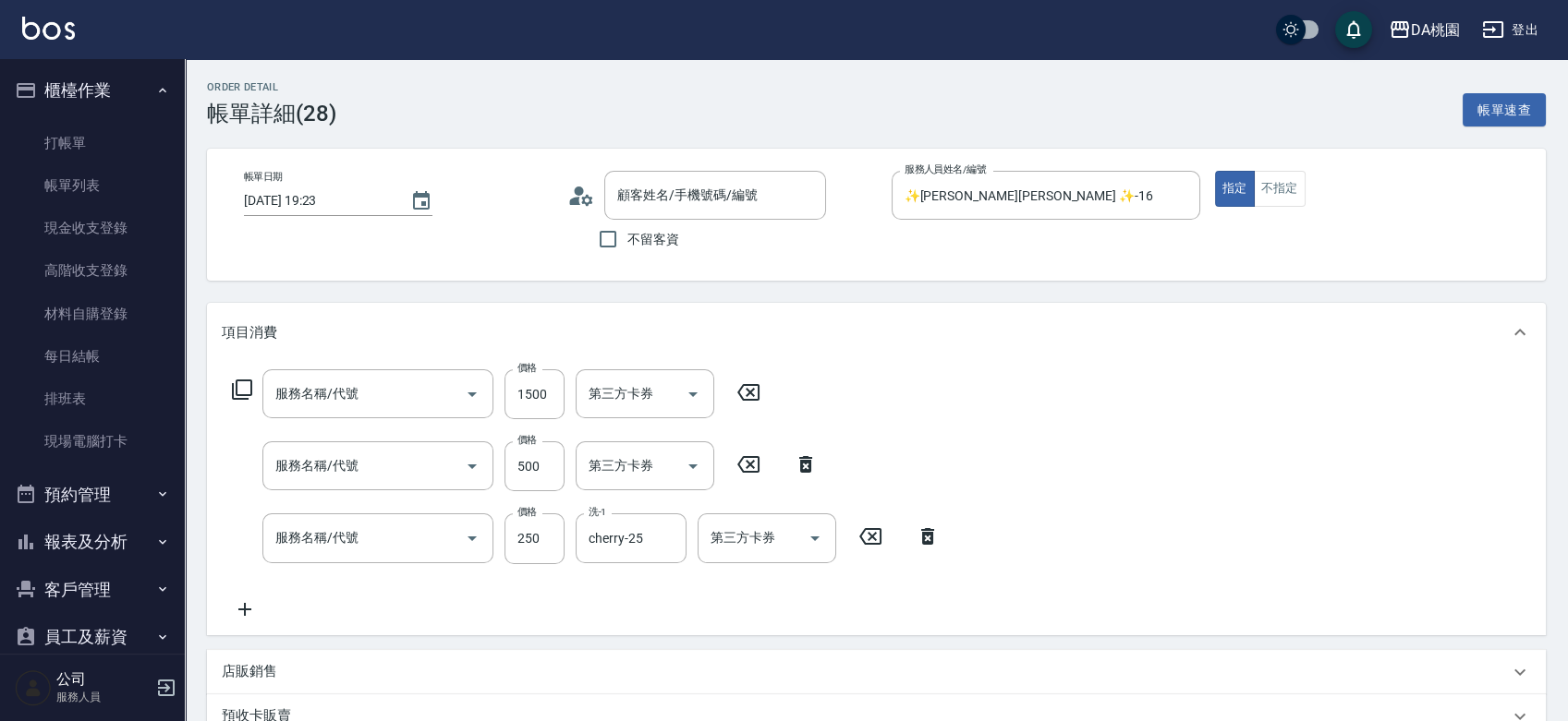
type input "2025/08/18 19:23"
type input "✨GARY蓋瑞 ✨-16"
type input "220"
type input "鱗脂質護髮(互助)(609)"
type input "A級剪髮(303)"
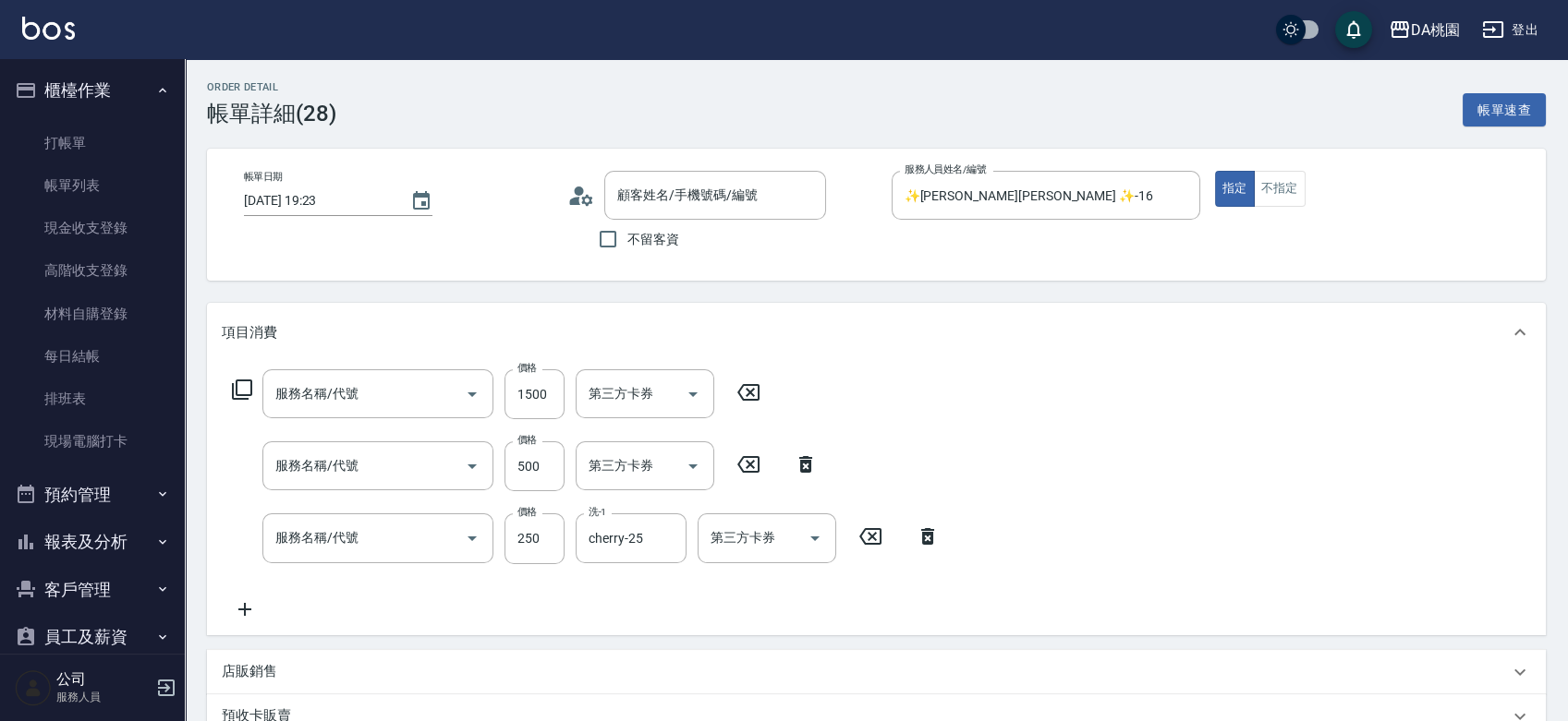
type input "洗髮(互助)(501)"
type input "謝采蓉/0966838273/null"
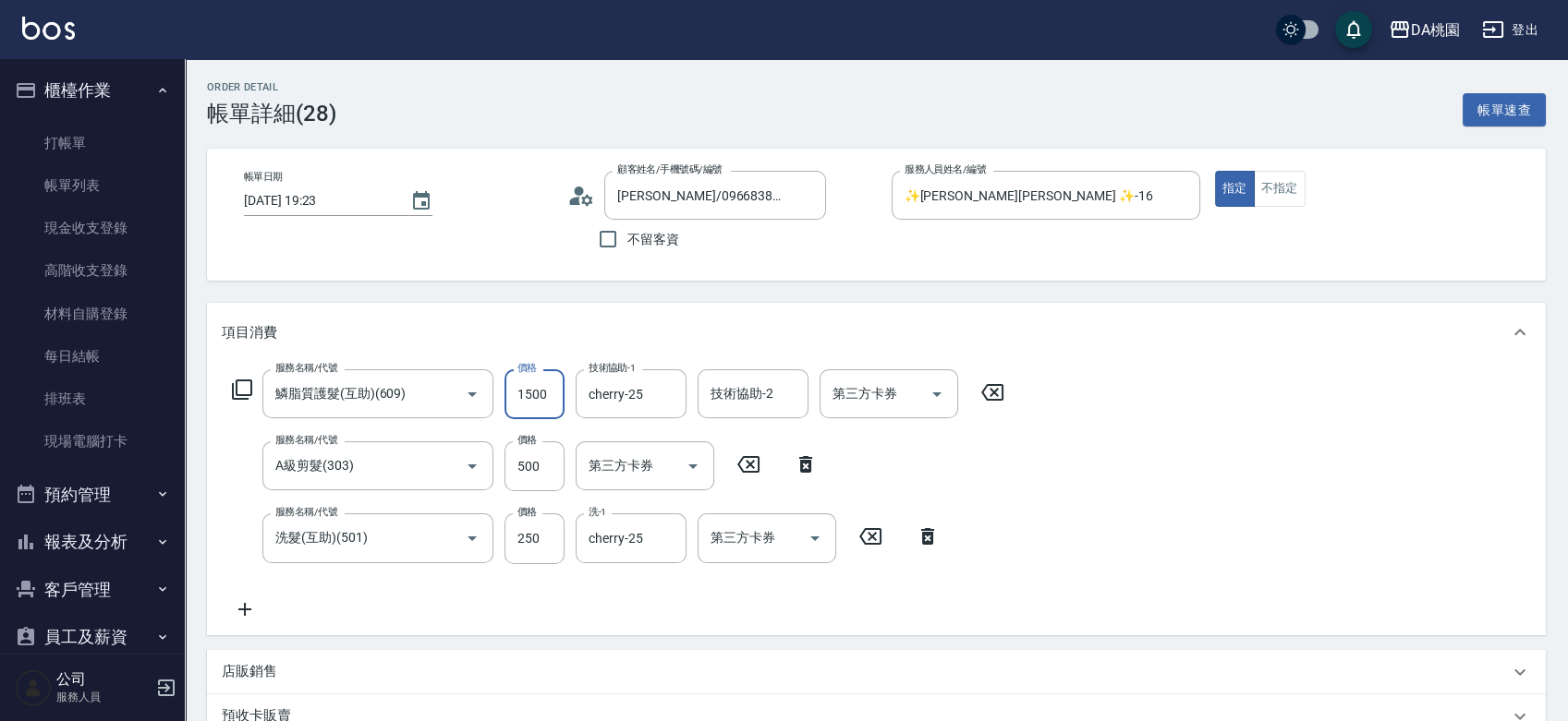
click at [520, 399] on input "1500" at bounding box center [534, 394] width 60 height 50
type input "1"
type input "70"
type input "140"
type input "80"
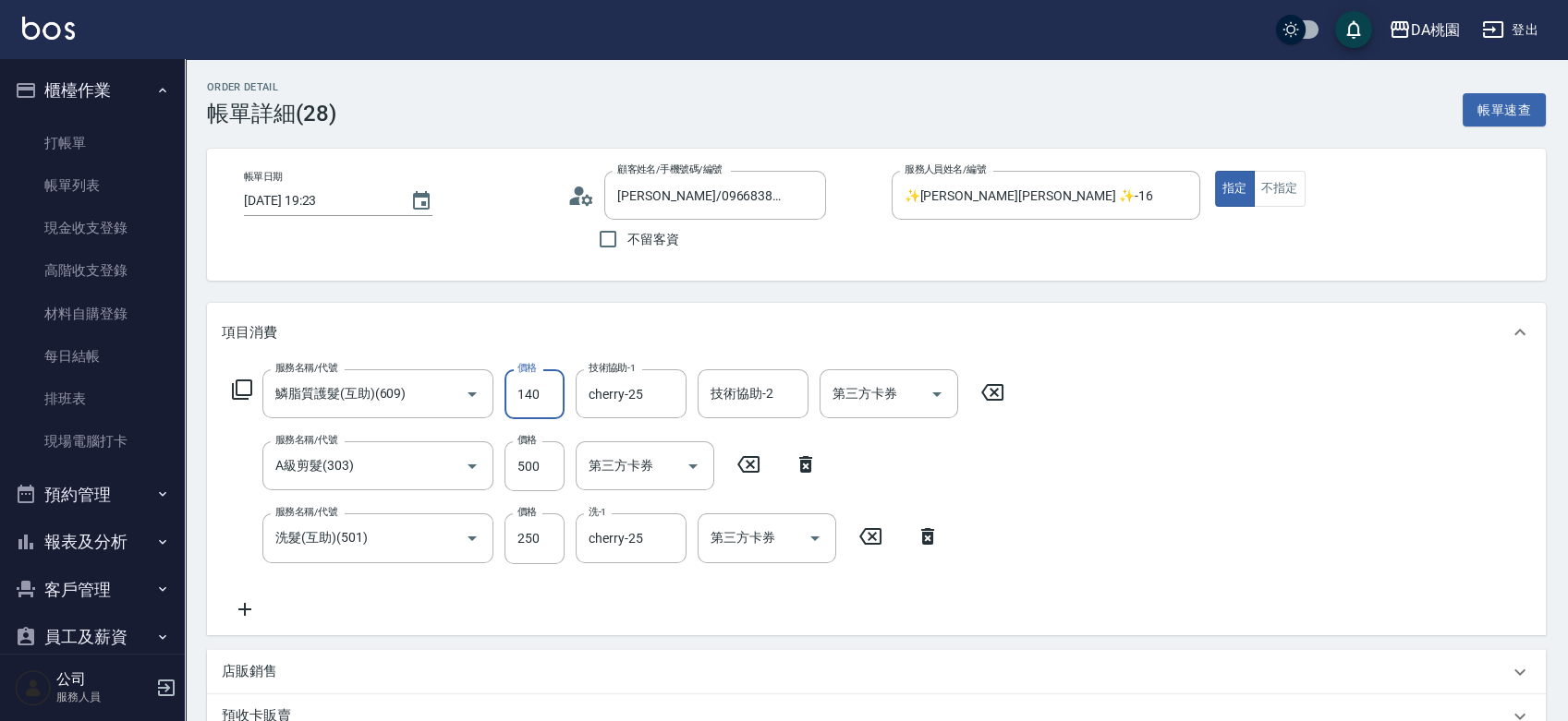
type input "1400"
type input "210"
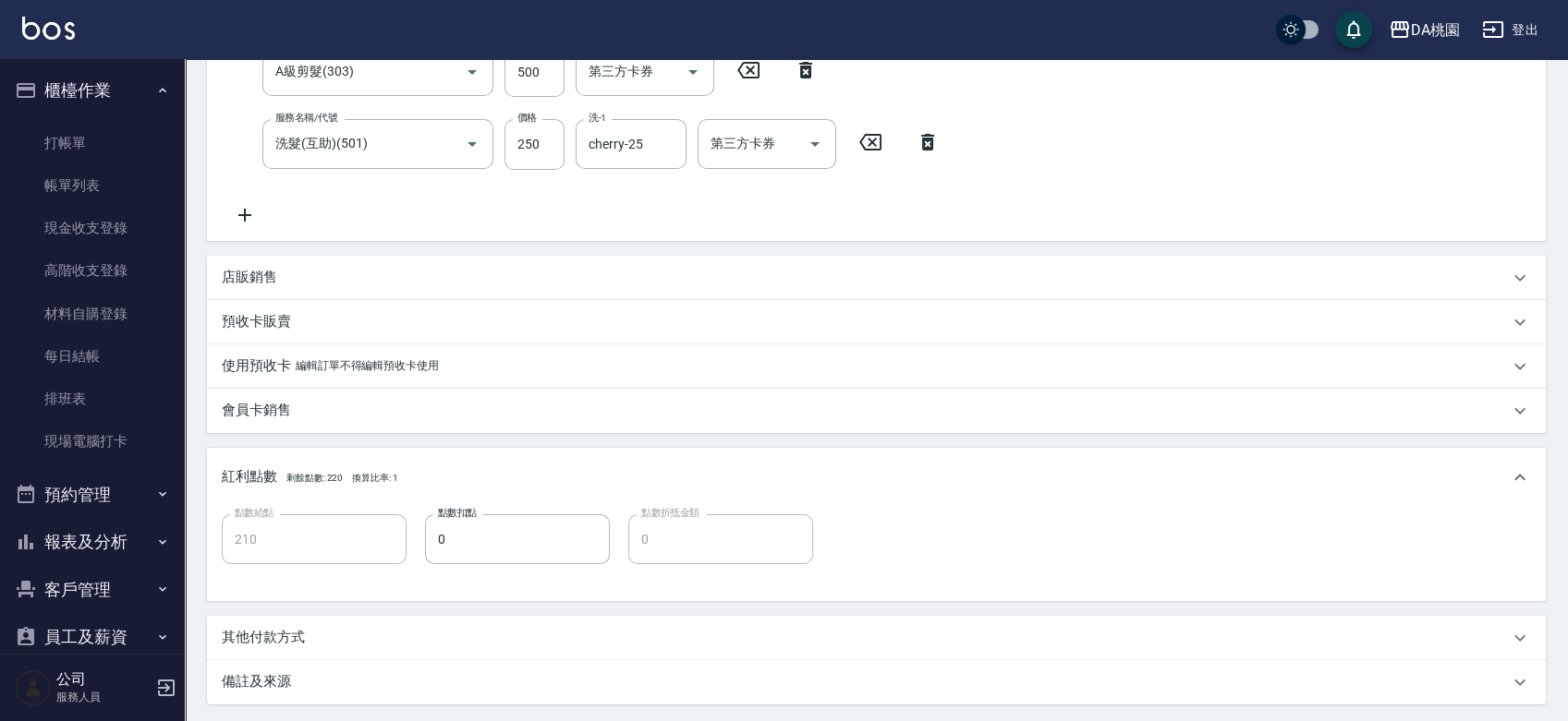
scroll to position [513, 0]
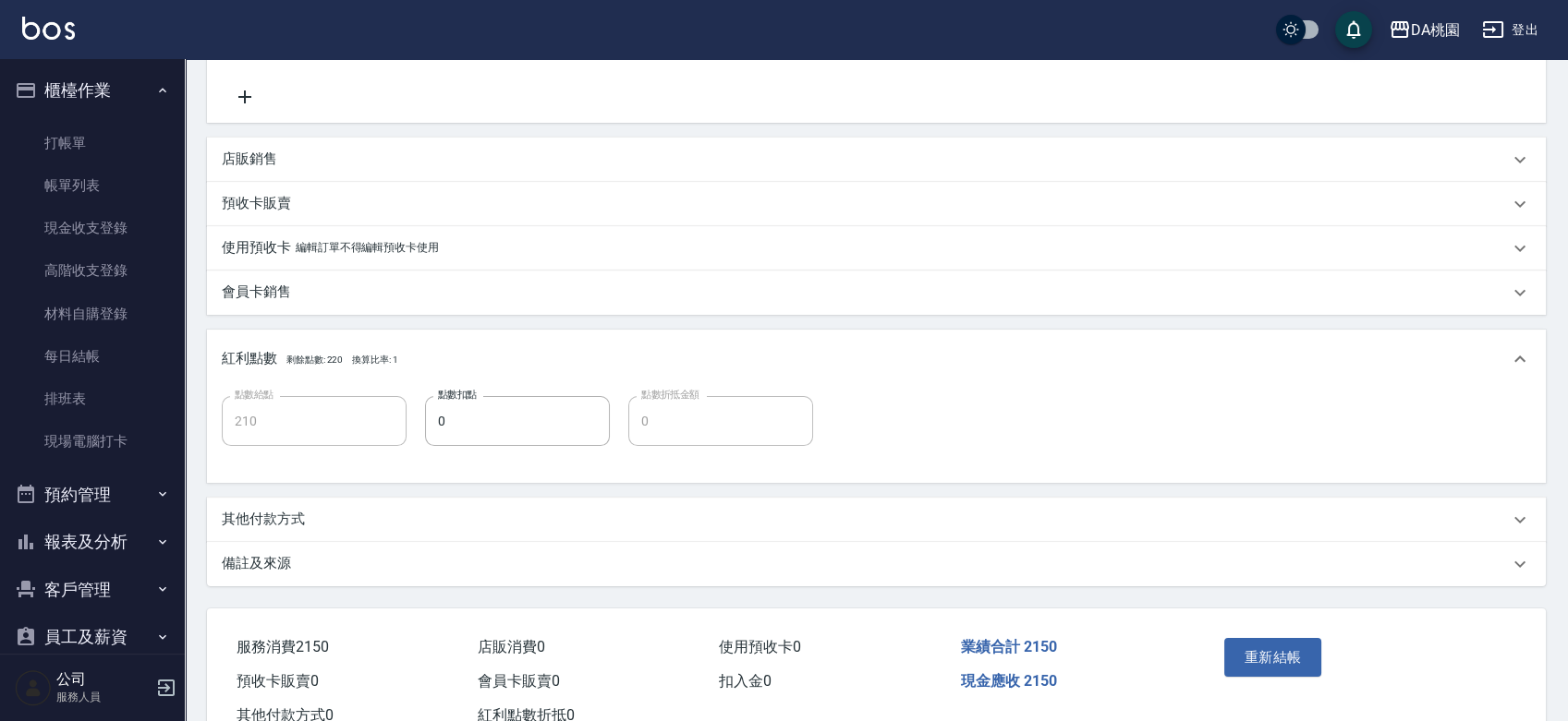
type input "1400"
click at [328, 167] on div "店販銷售" at bounding box center [865, 159] width 1287 height 19
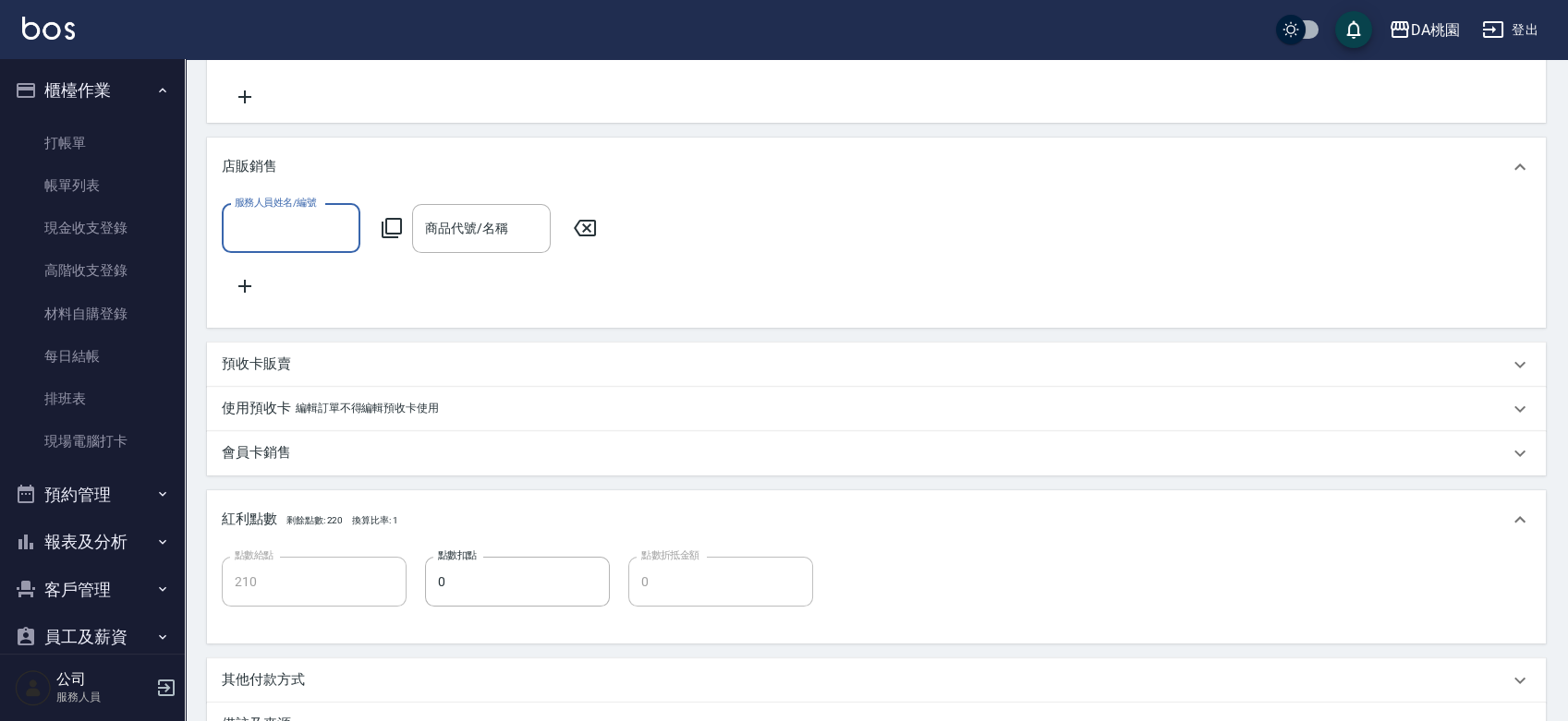
scroll to position [0, 0]
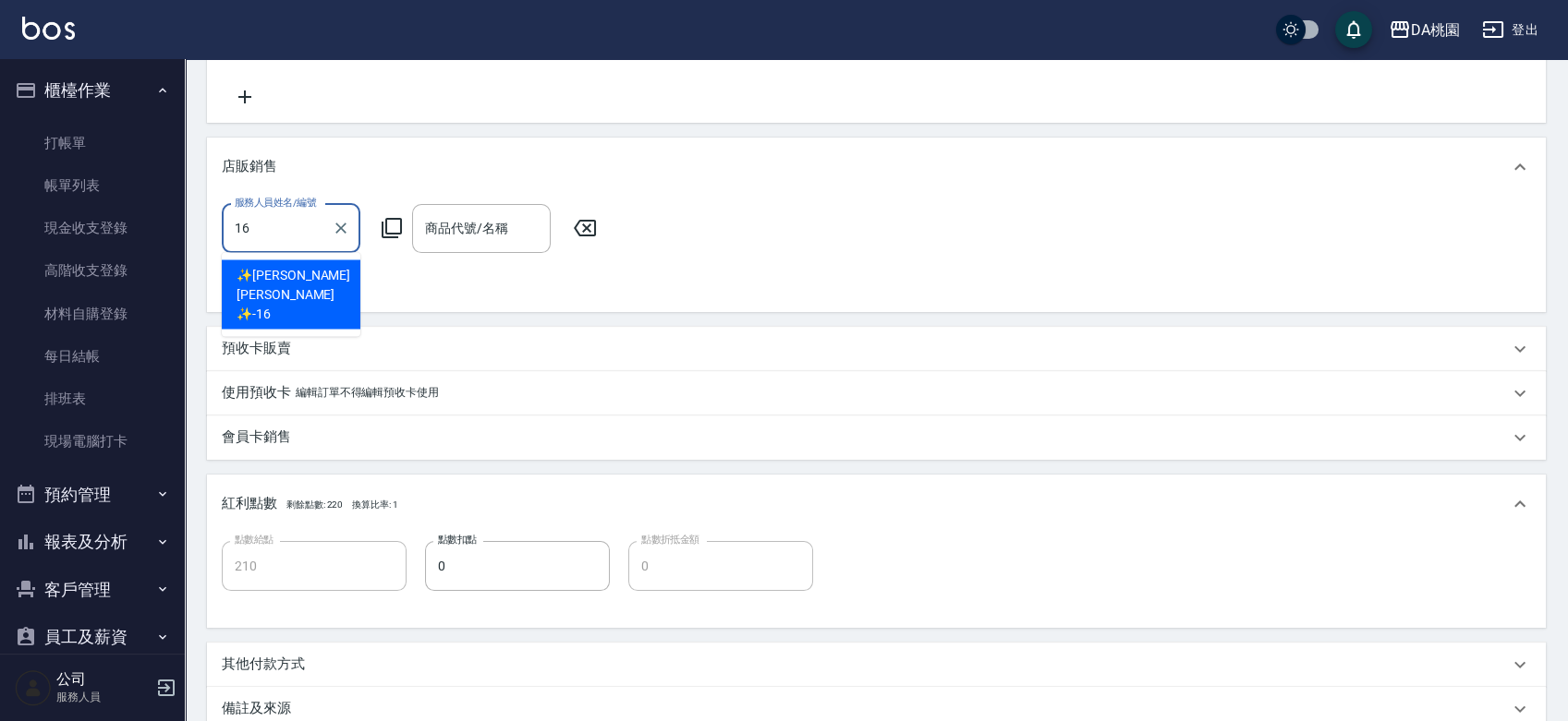
type input "✨GARY蓋瑞 ✨-16"
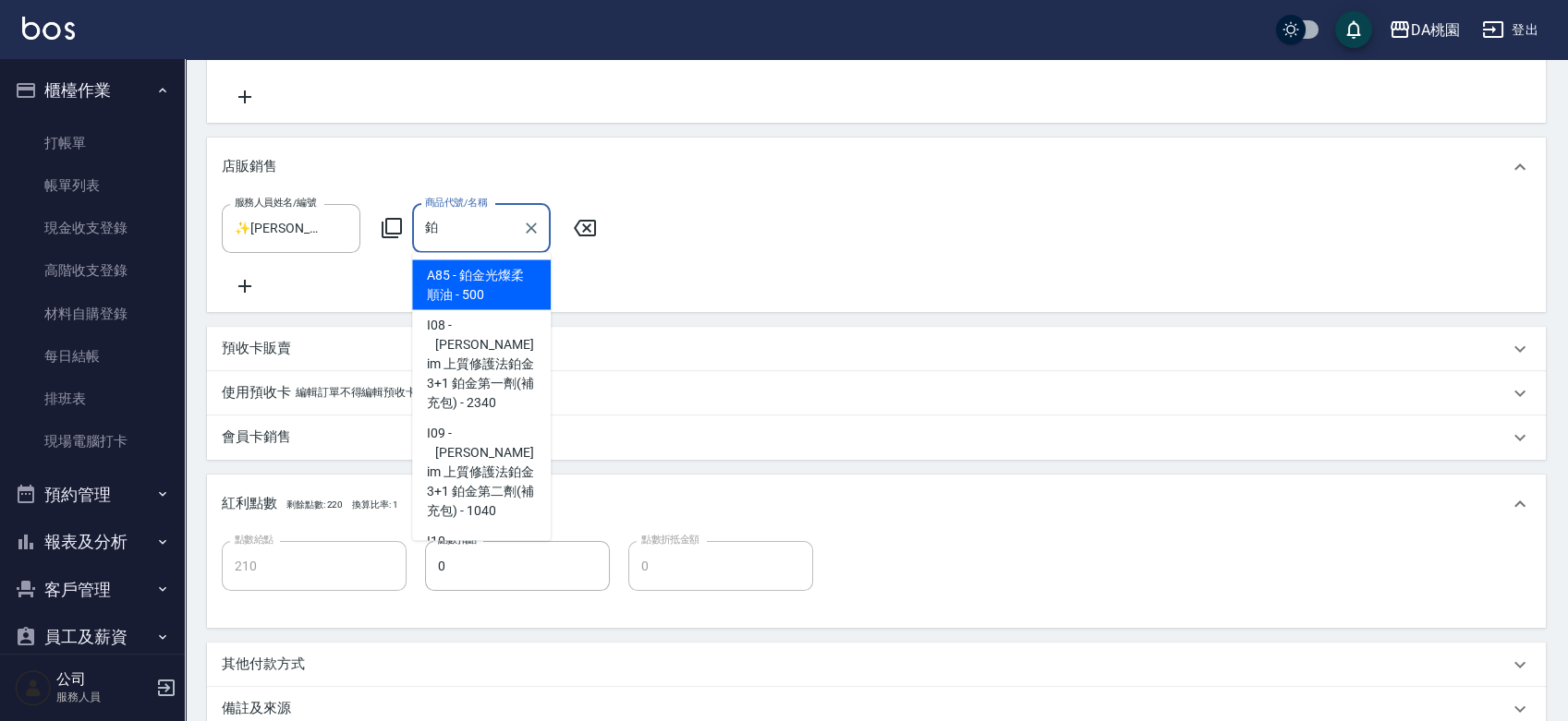
type input "鉑金光燦柔順油"
type input "260"
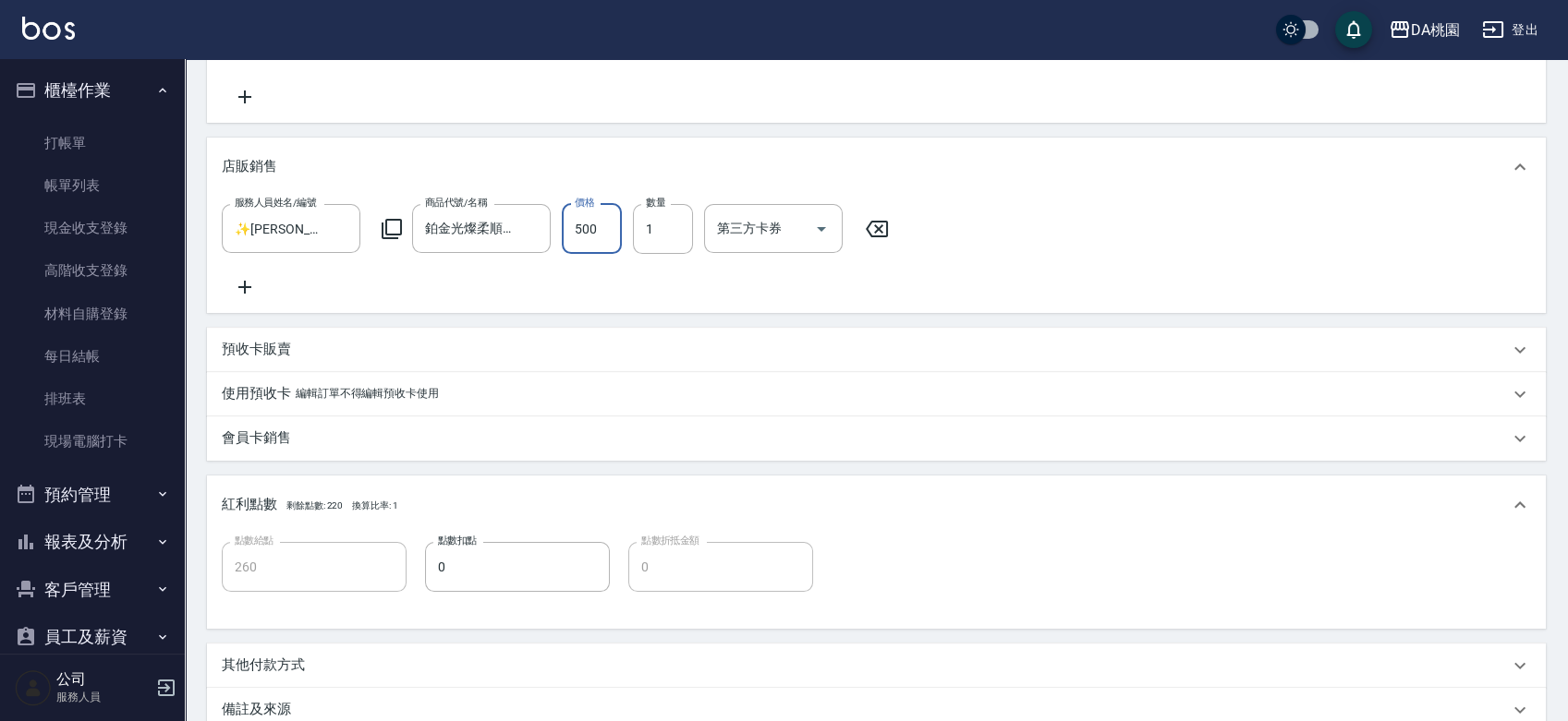
type input "1"
type input "210"
type input "100"
type input "220"
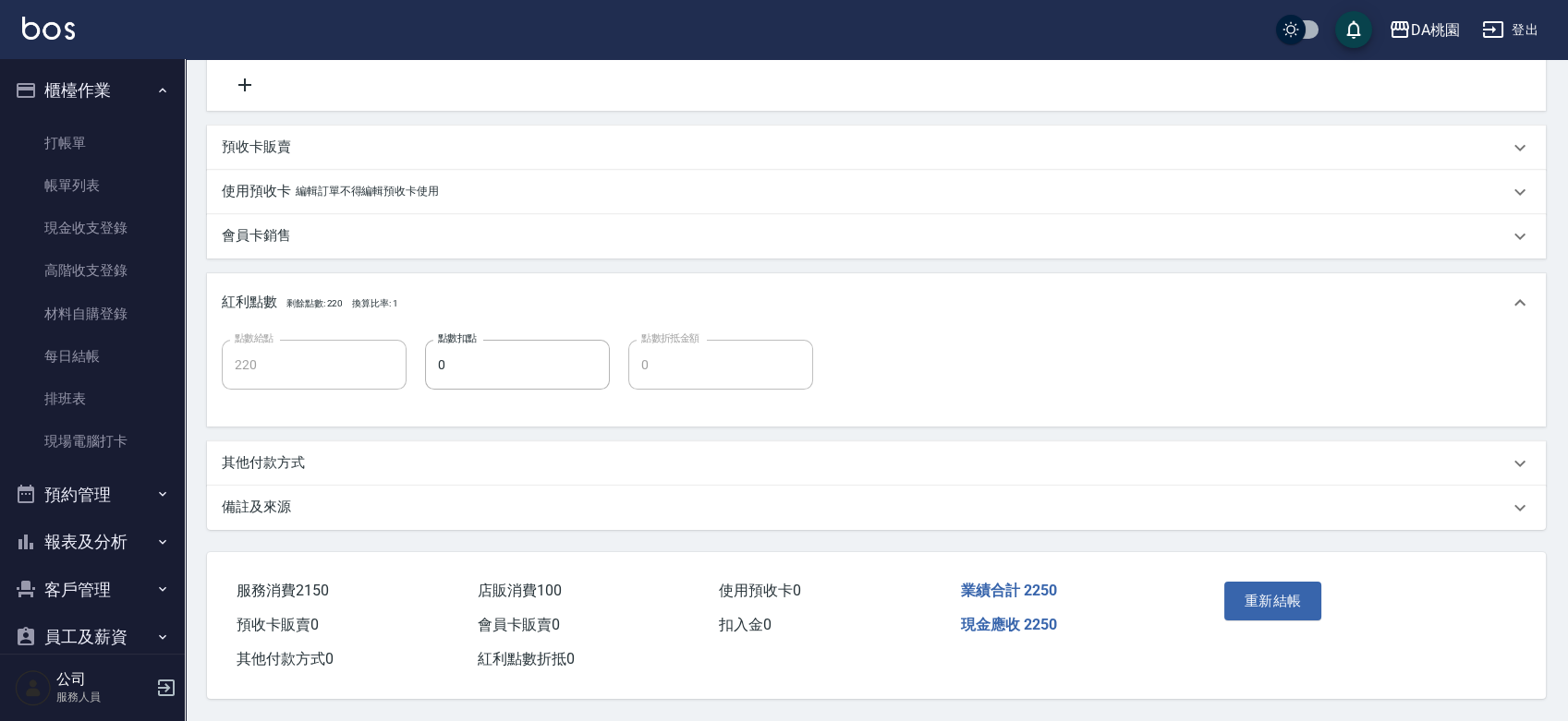
scroll to position [735, 0]
type input "100"
click at [1266, 582] on button "重新結帳" at bounding box center [1272, 601] width 97 height 39
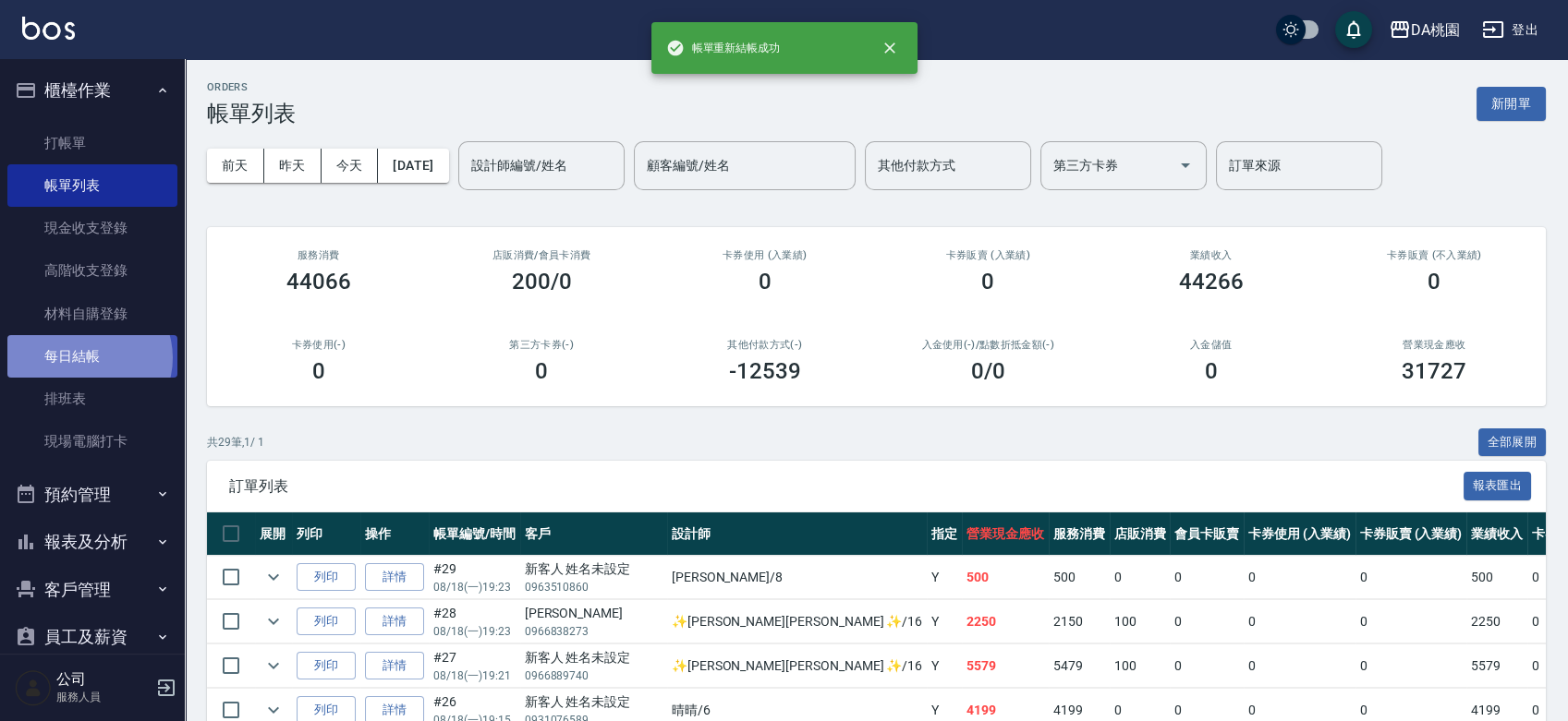
click at [87, 359] on link "每日結帳" at bounding box center [93, 356] width 170 height 43
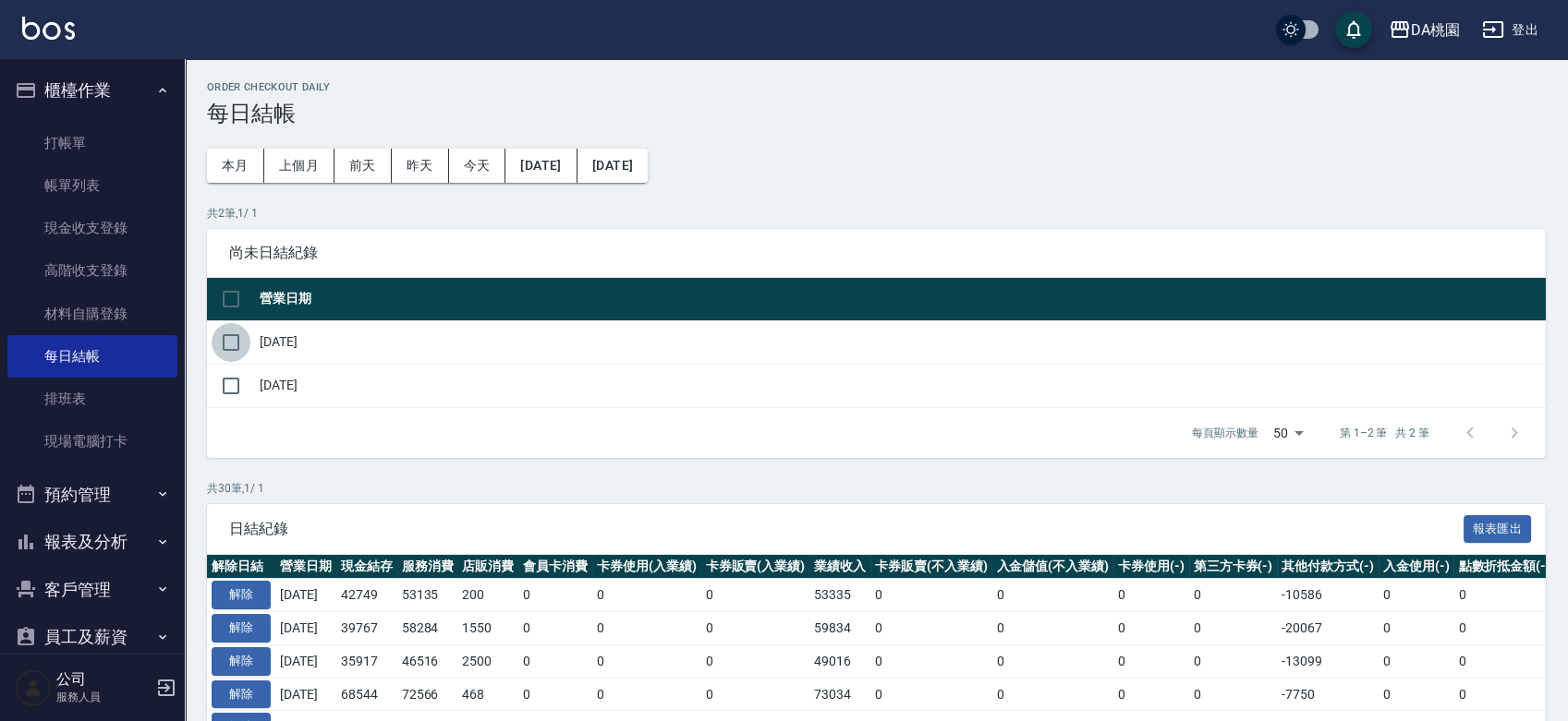
click at [240, 341] on input "checkbox" at bounding box center [231, 343] width 39 height 39
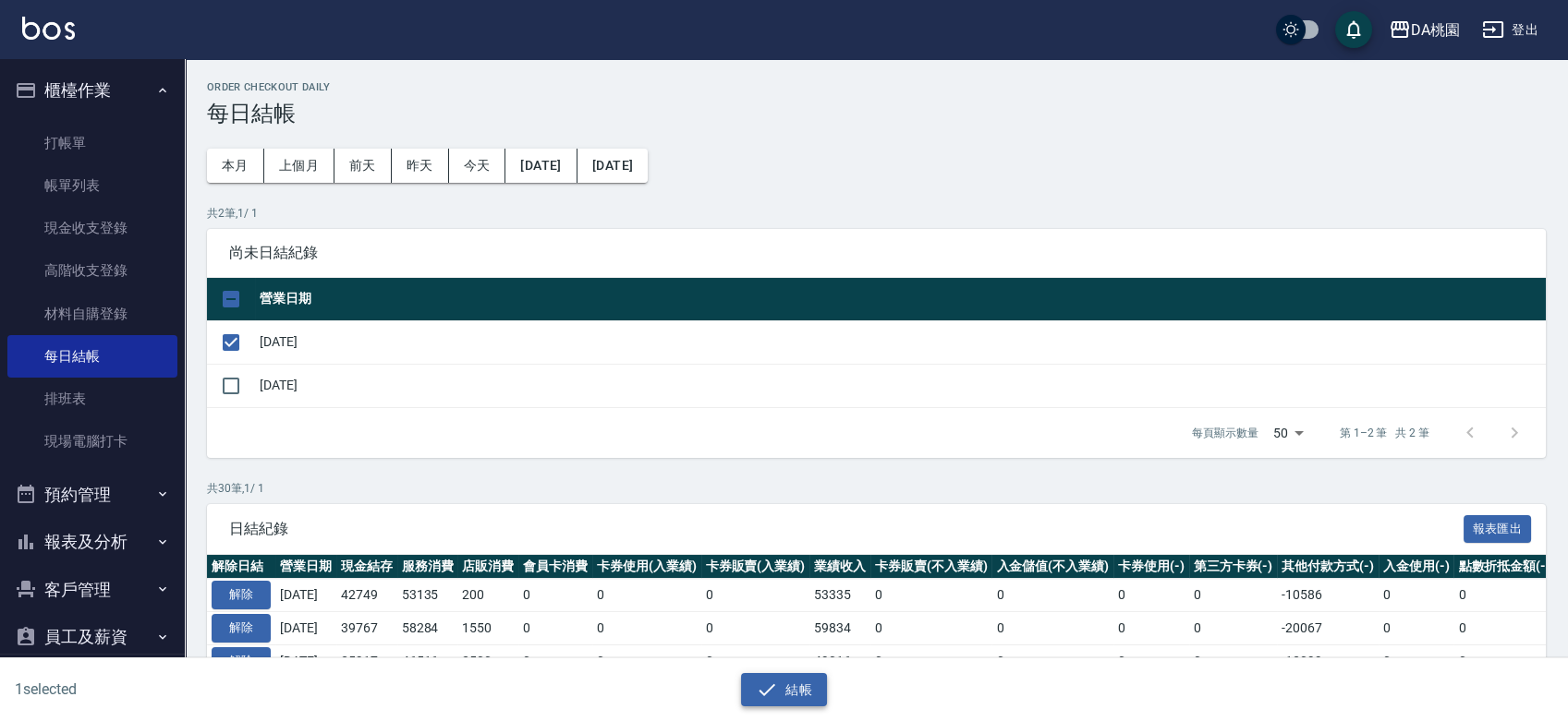
click at [768, 687] on icon "button" at bounding box center [766, 689] width 22 height 22
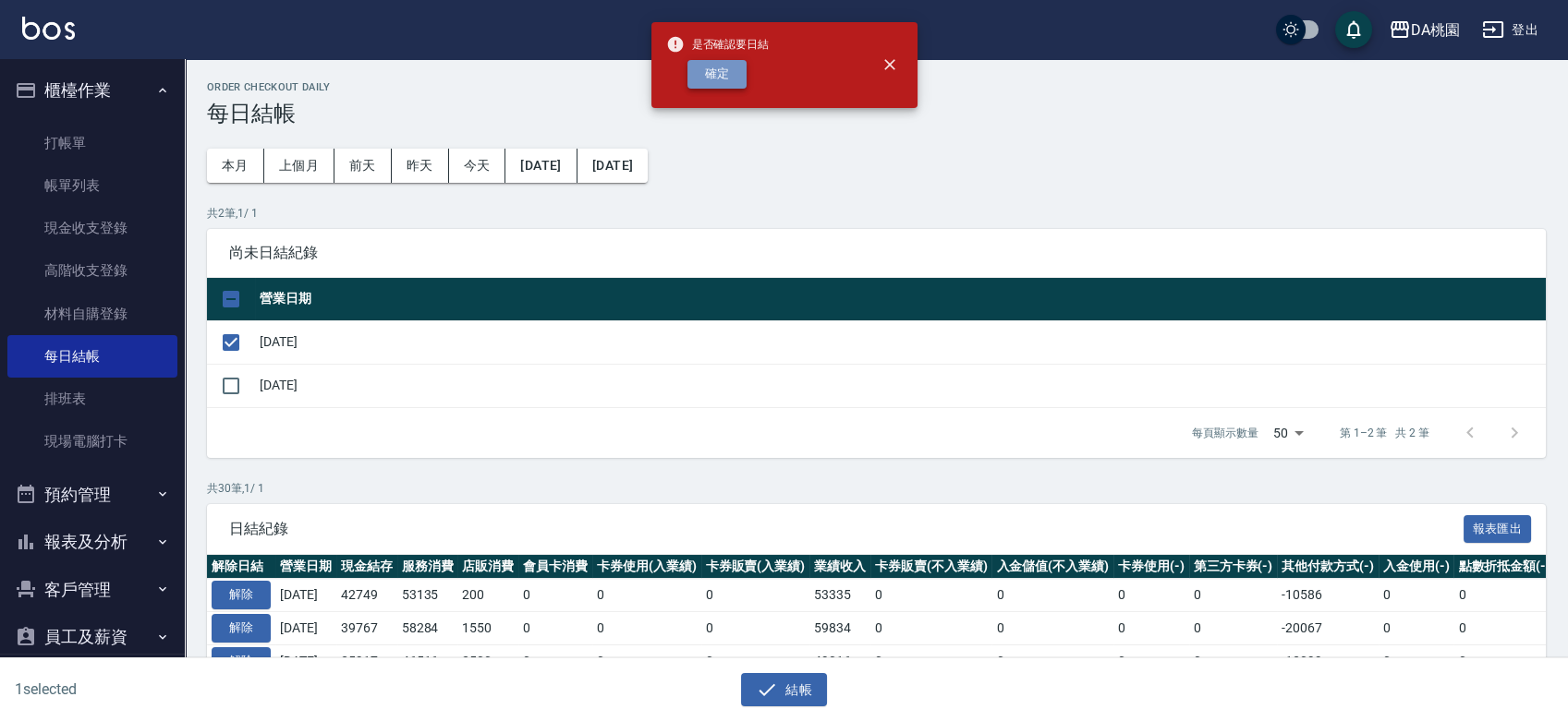
click at [716, 74] on button "確定" at bounding box center [716, 74] width 59 height 28
checkbox input "false"
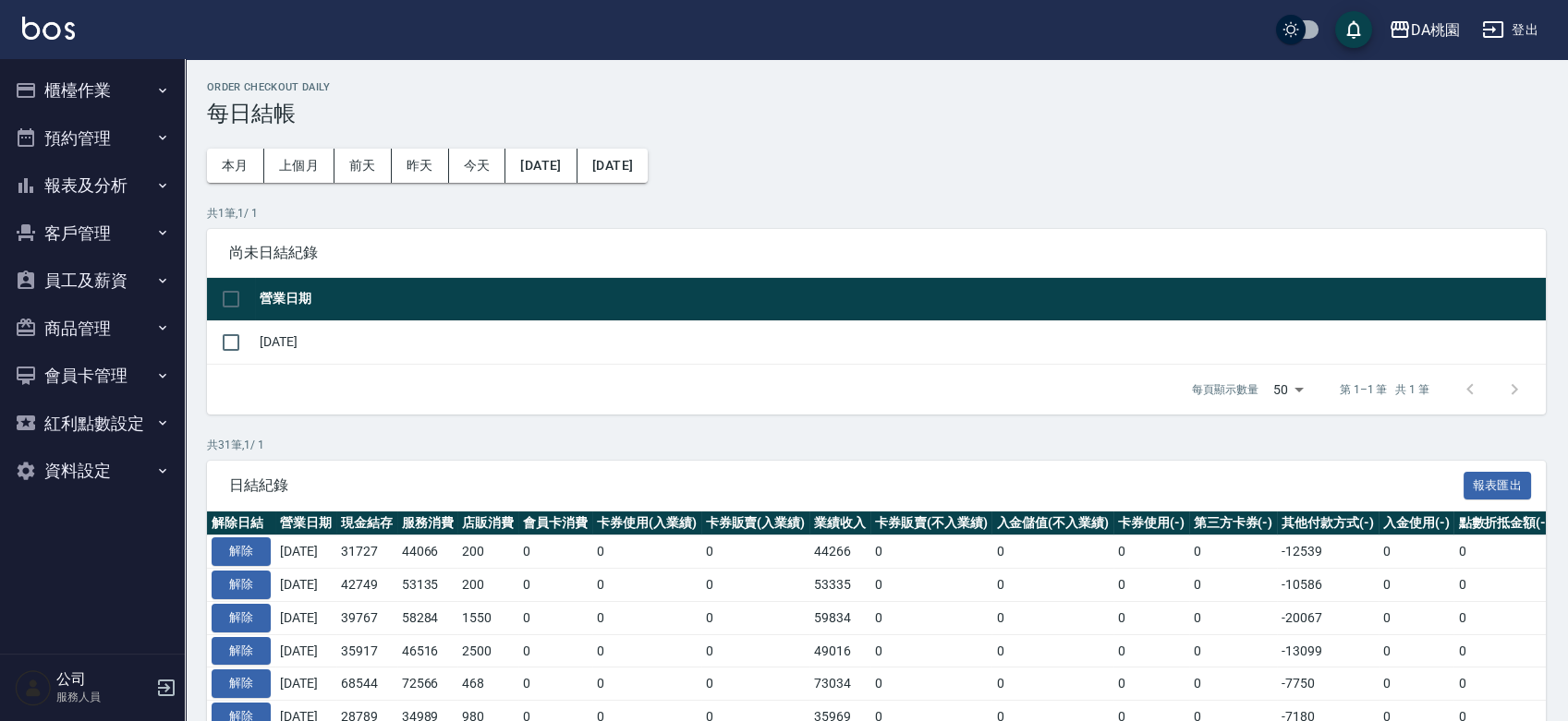
click at [96, 82] on button "櫃檯作業" at bounding box center [93, 90] width 170 height 48
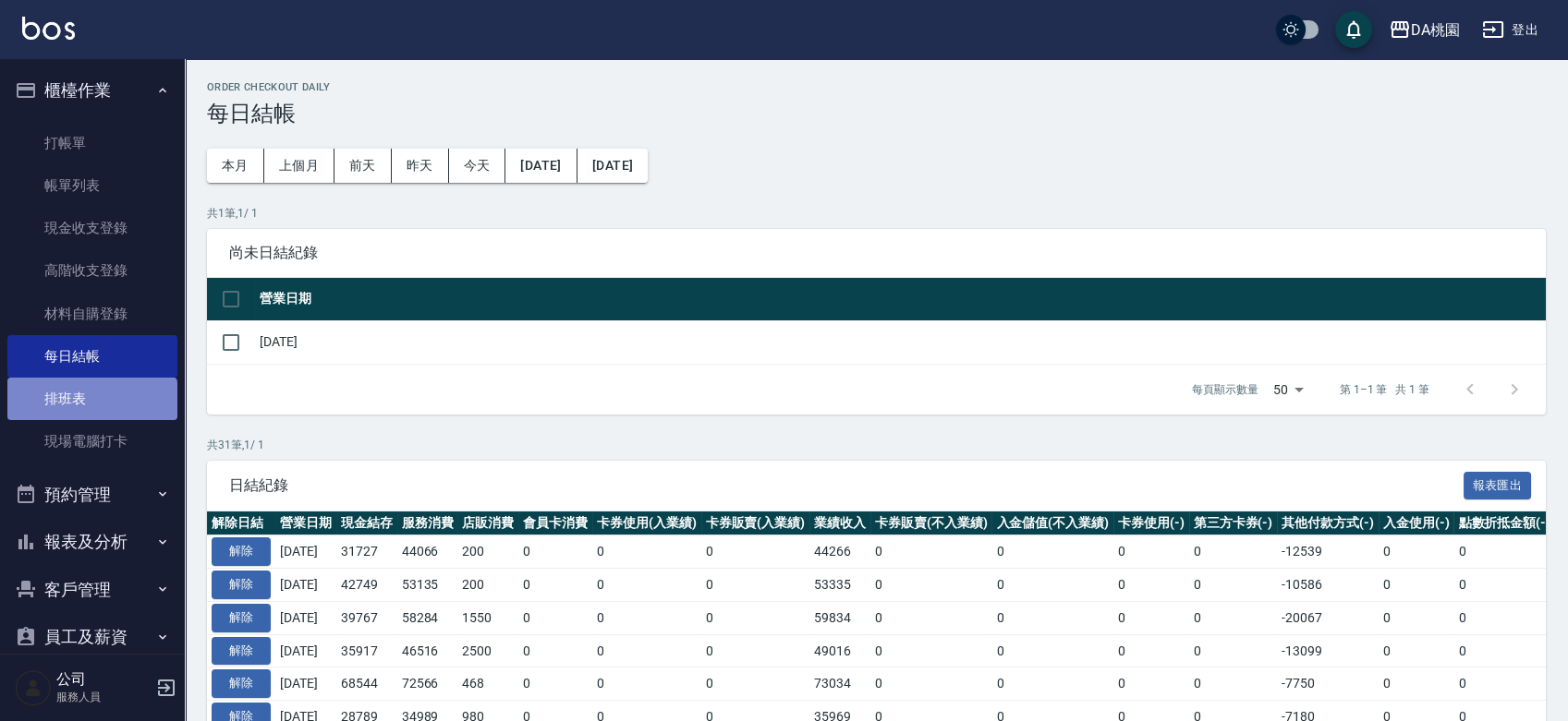
click at [91, 416] on link "排班表" at bounding box center [93, 398] width 170 height 43
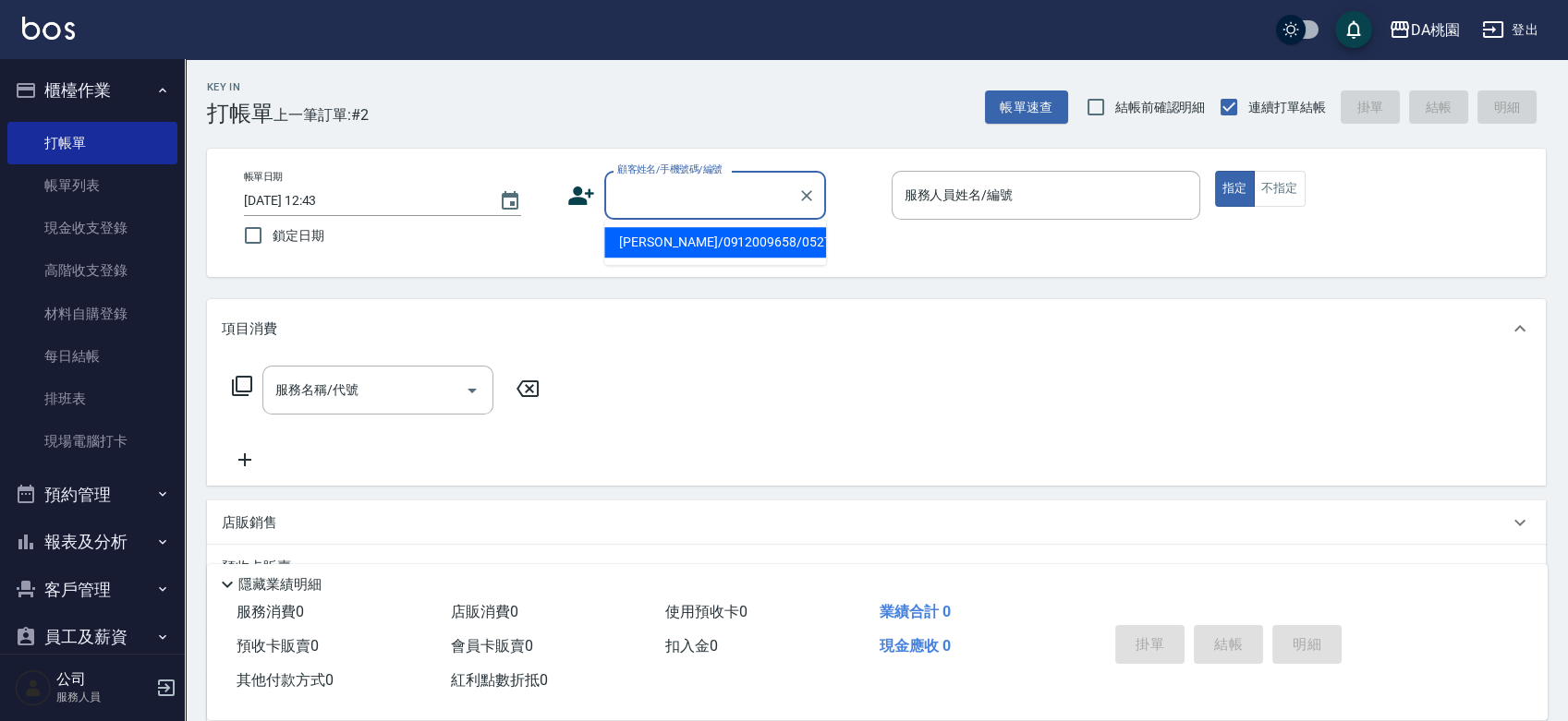
click at [726, 180] on div "顧客姓名/手機號碼/編號 顧客姓名/手機號碼/編號" at bounding box center [714, 196] width 221 height 49
type input "周徳智/0980000404/05232"
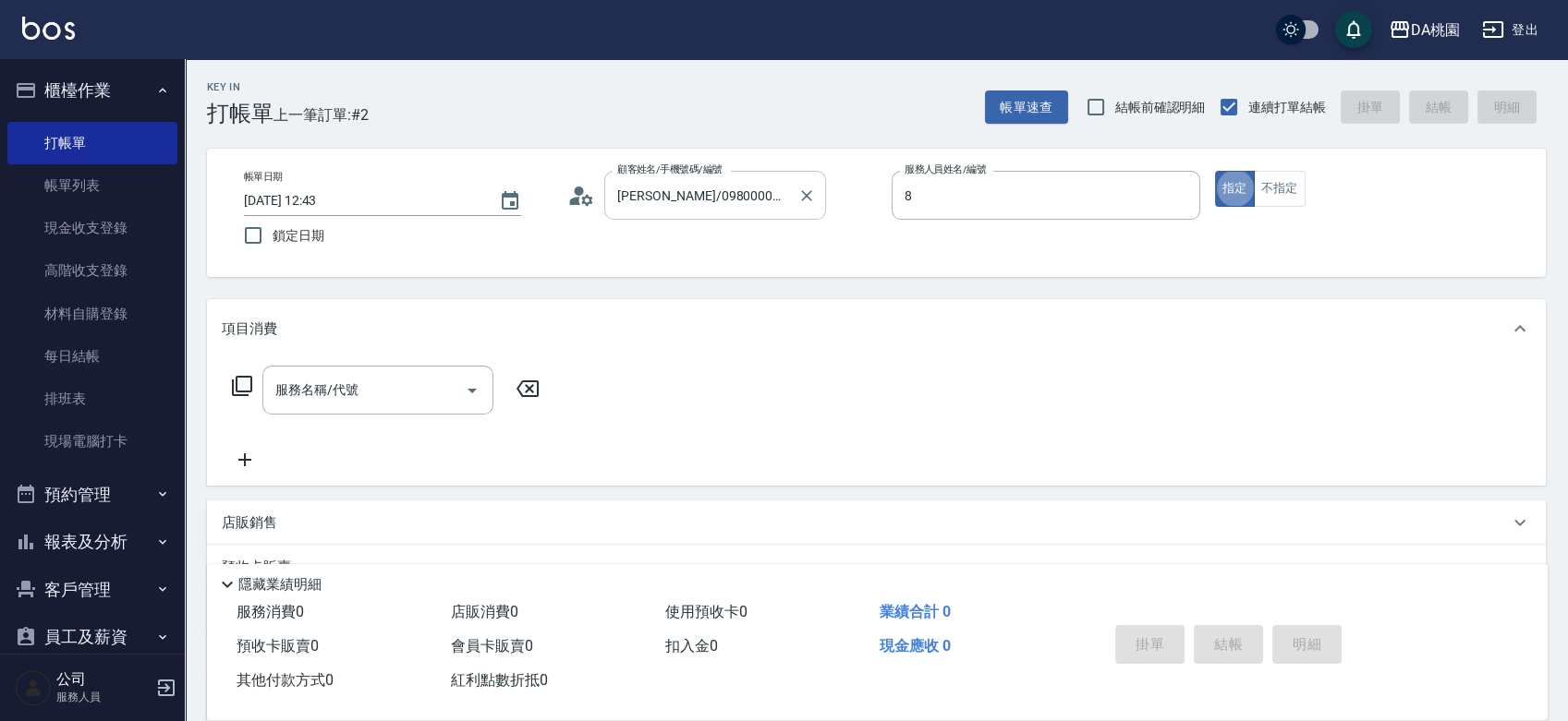
type input "桑妮-8"
type button "true"
type input "公司/公司00040/00040"
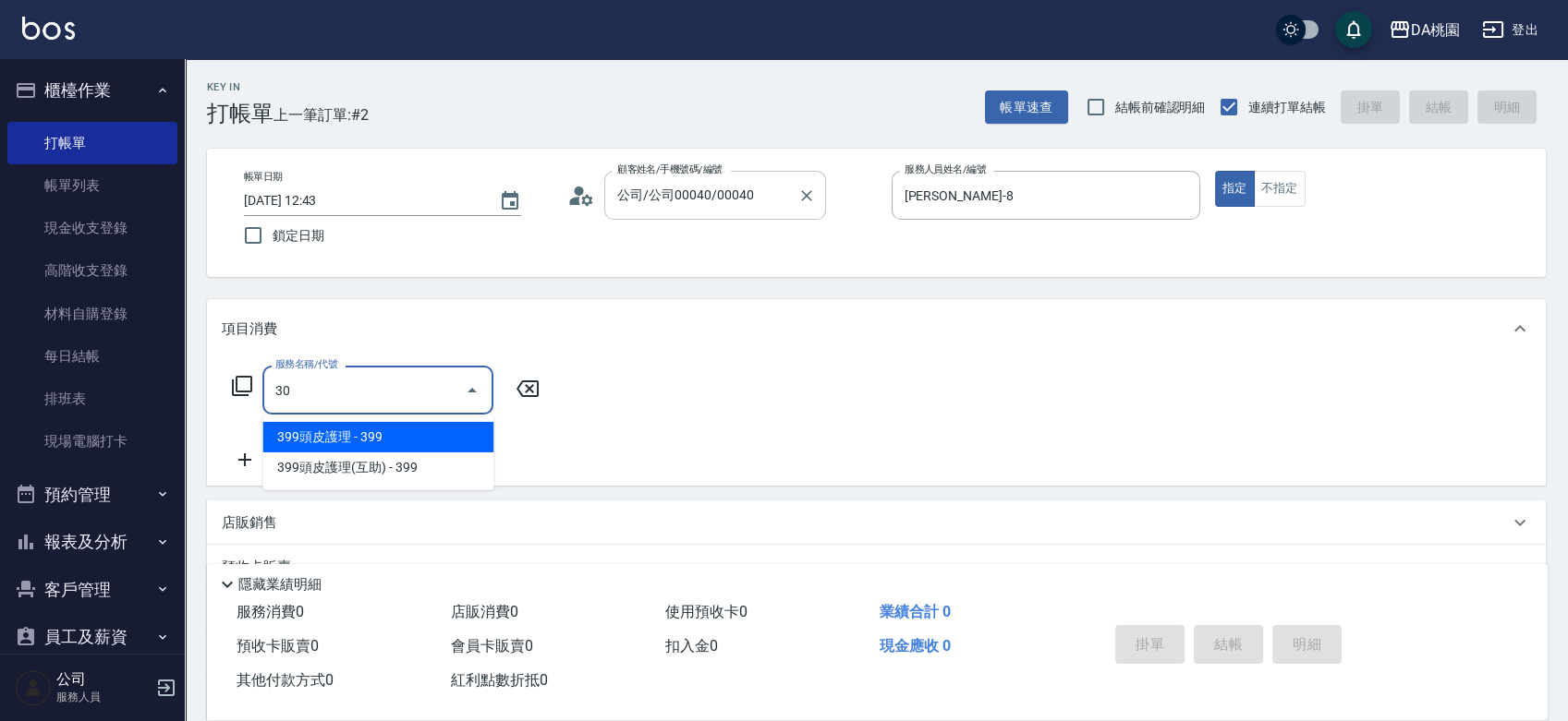
type input "303"
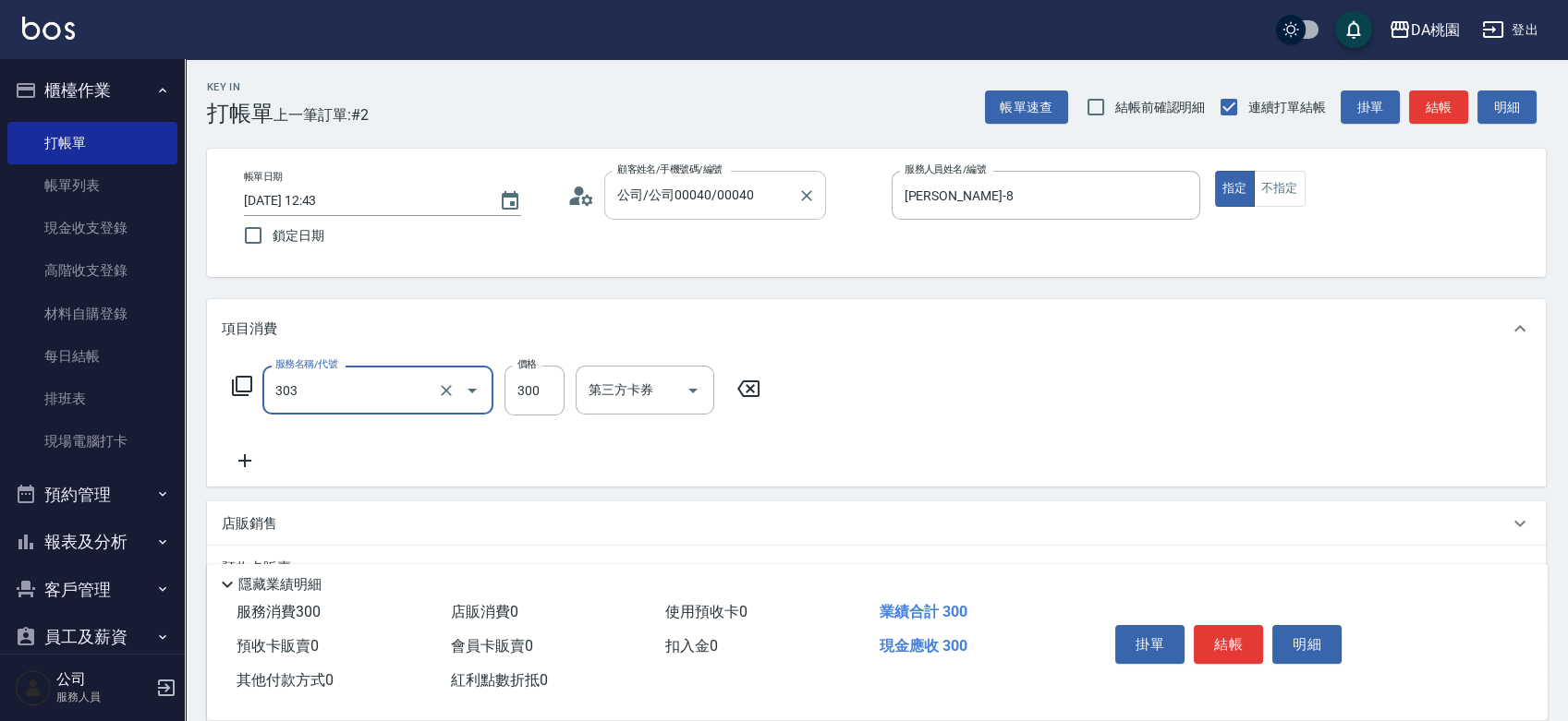
type input "30"
type input "A級剪髮(303)"
type input "0"
type input "350"
type input "30"
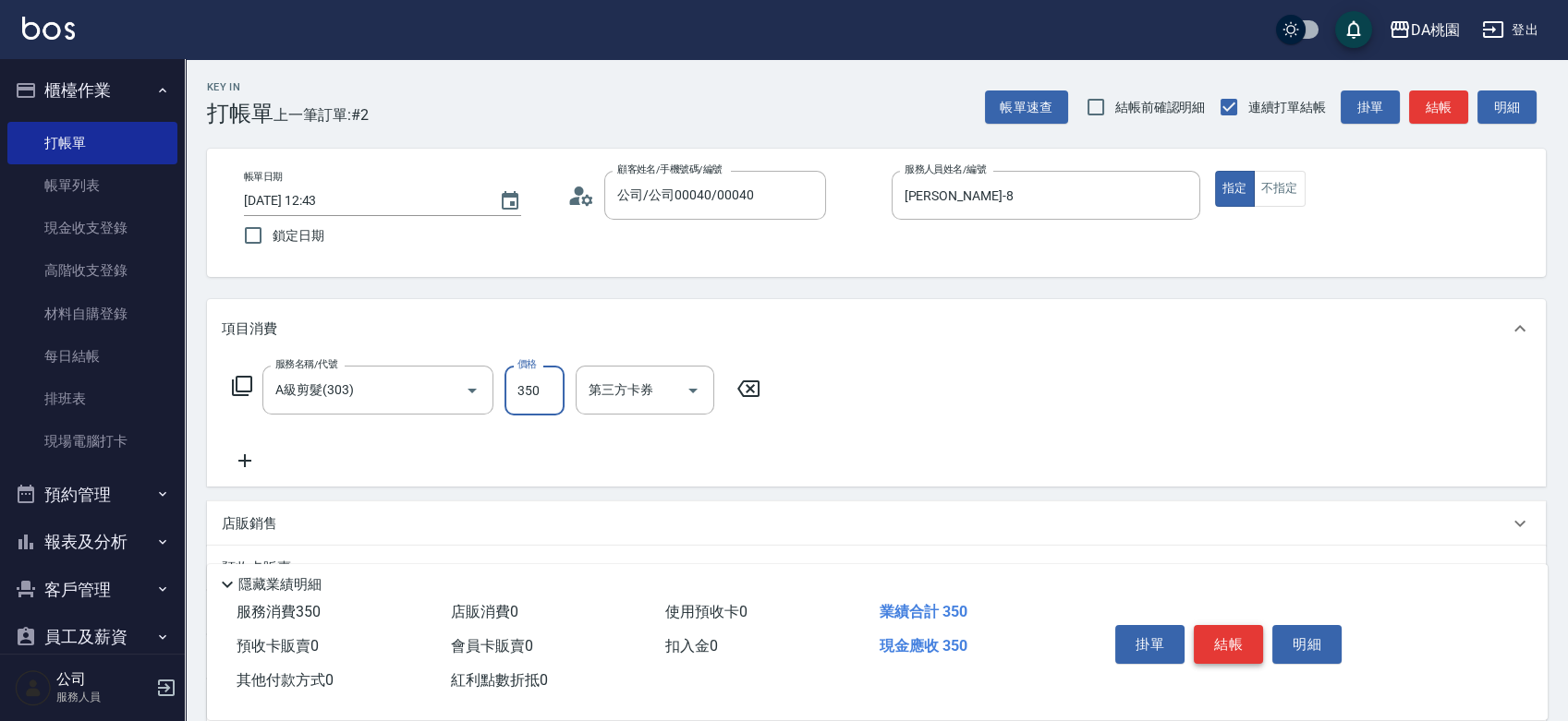
type input "350"
click at [1230, 626] on button "結帳" at bounding box center [1227, 644] width 69 height 39
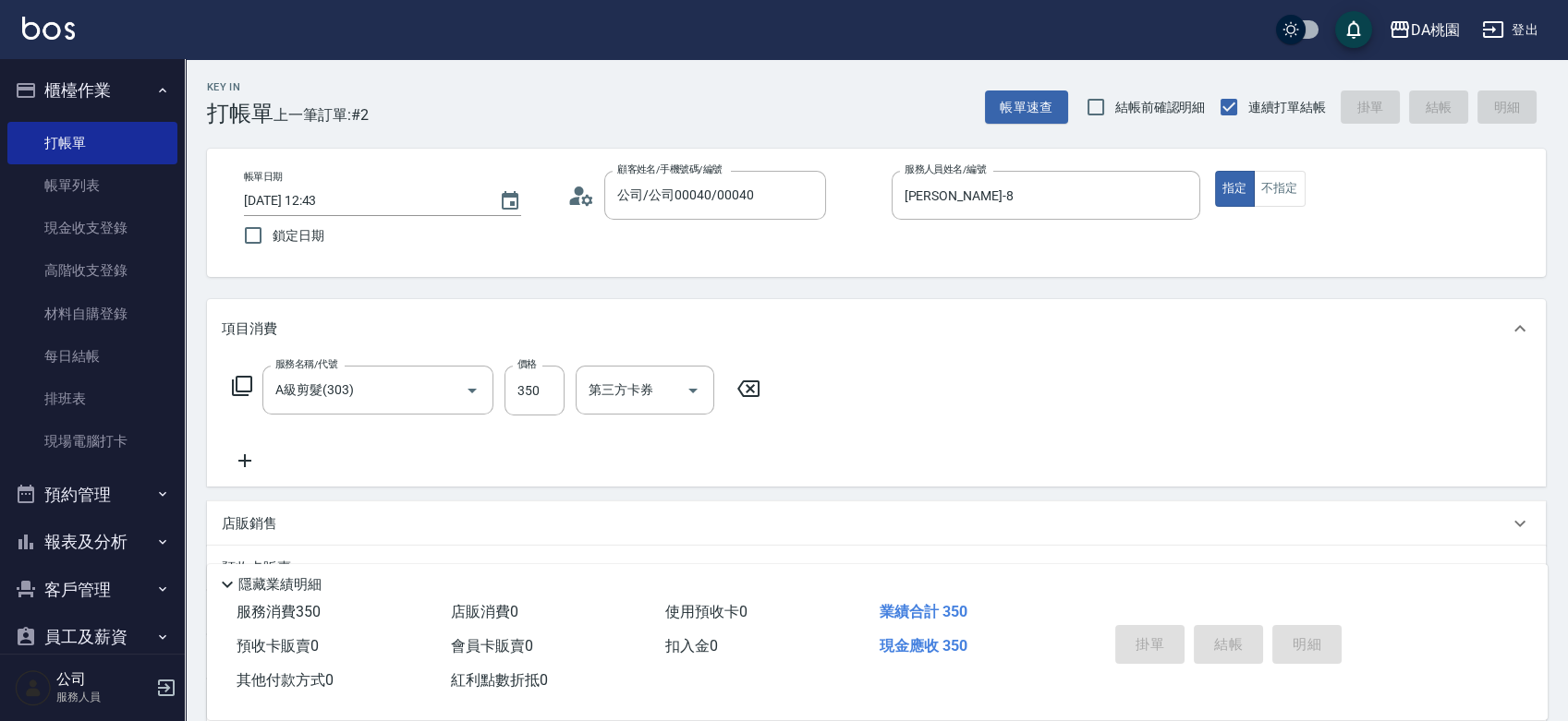
type input "2025/08/19 14:42"
type input "0"
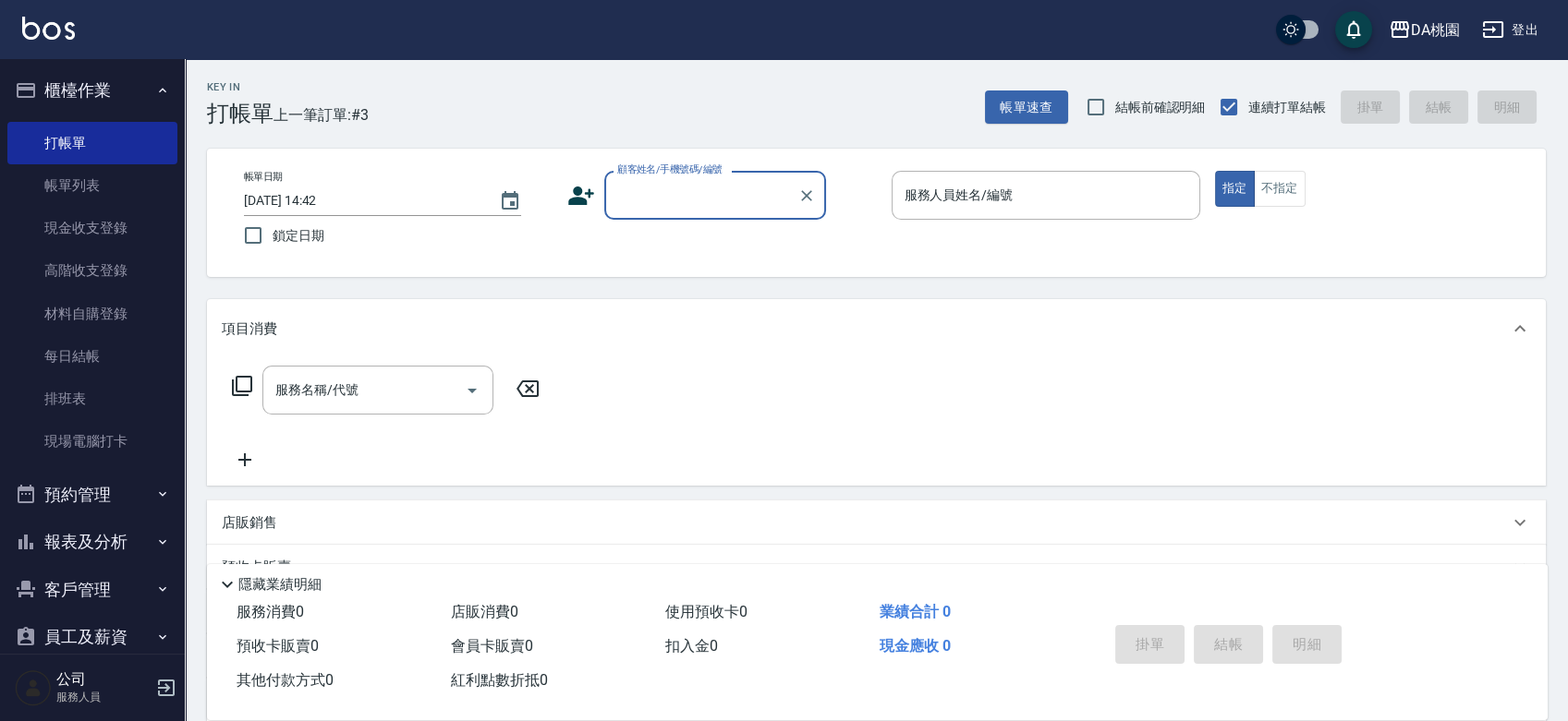
click at [680, 179] on input "顧客姓名/手機號碼/編號" at bounding box center [700, 195] width 177 height 32
type input "溫敏毅/0966672990/null"
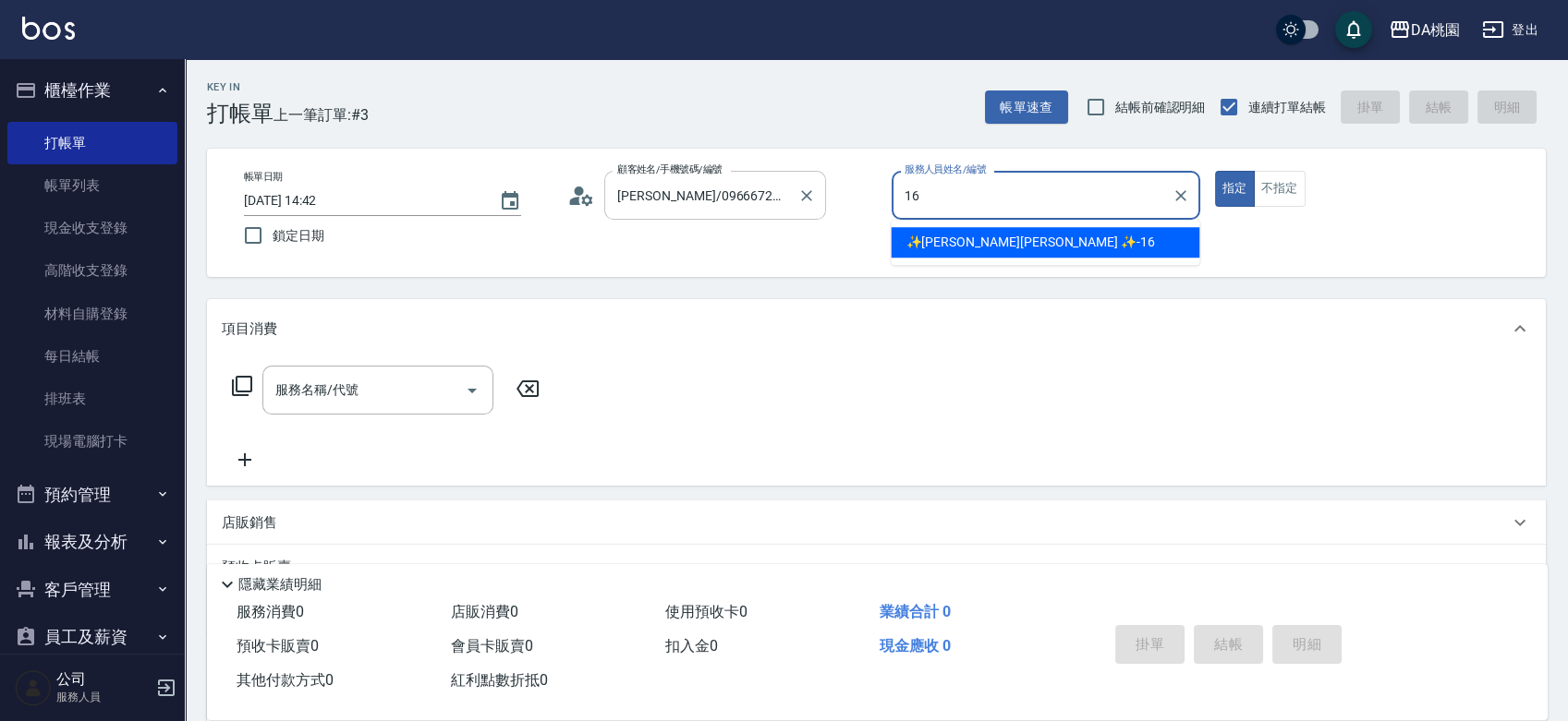
type input "✨GARY蓋瑞 ✨-16"
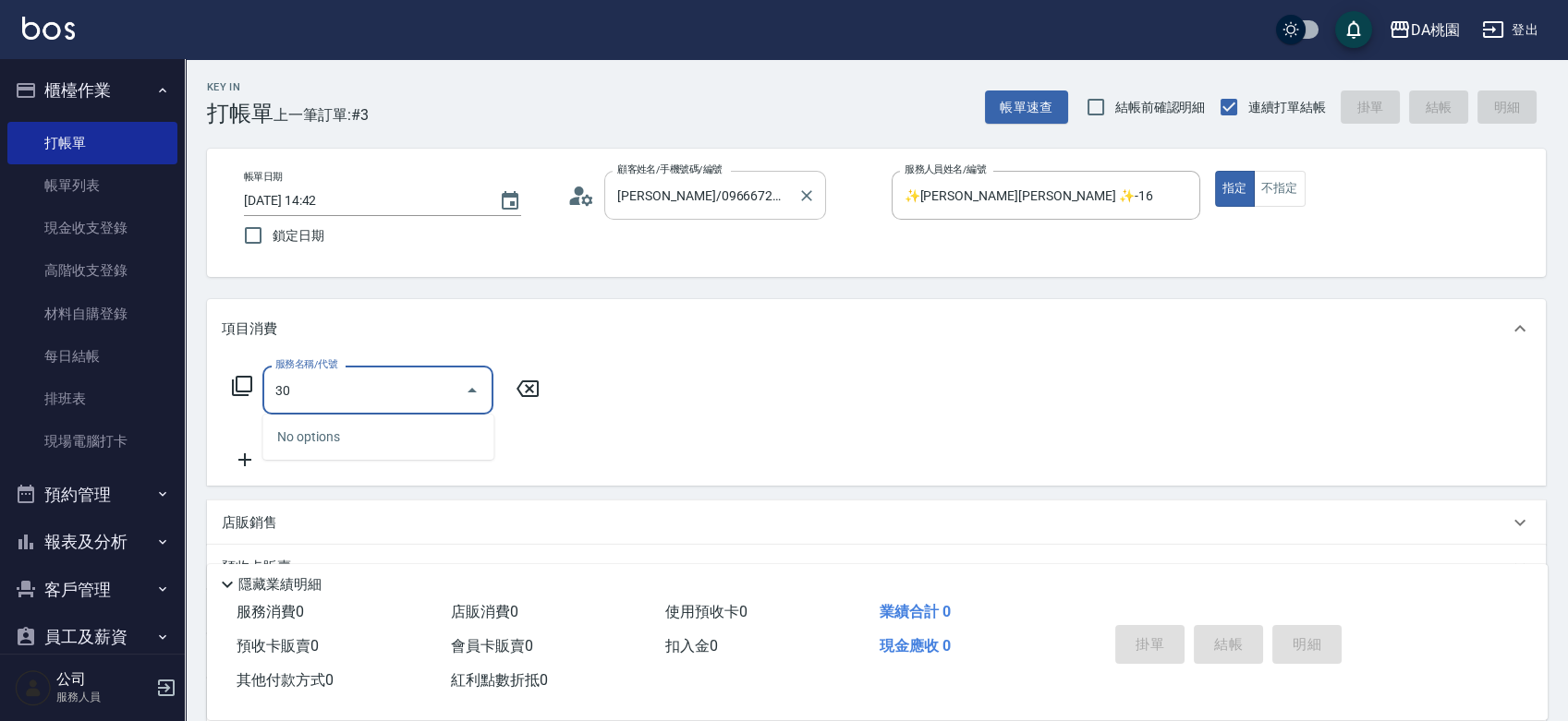
type input "300"
type input "10"
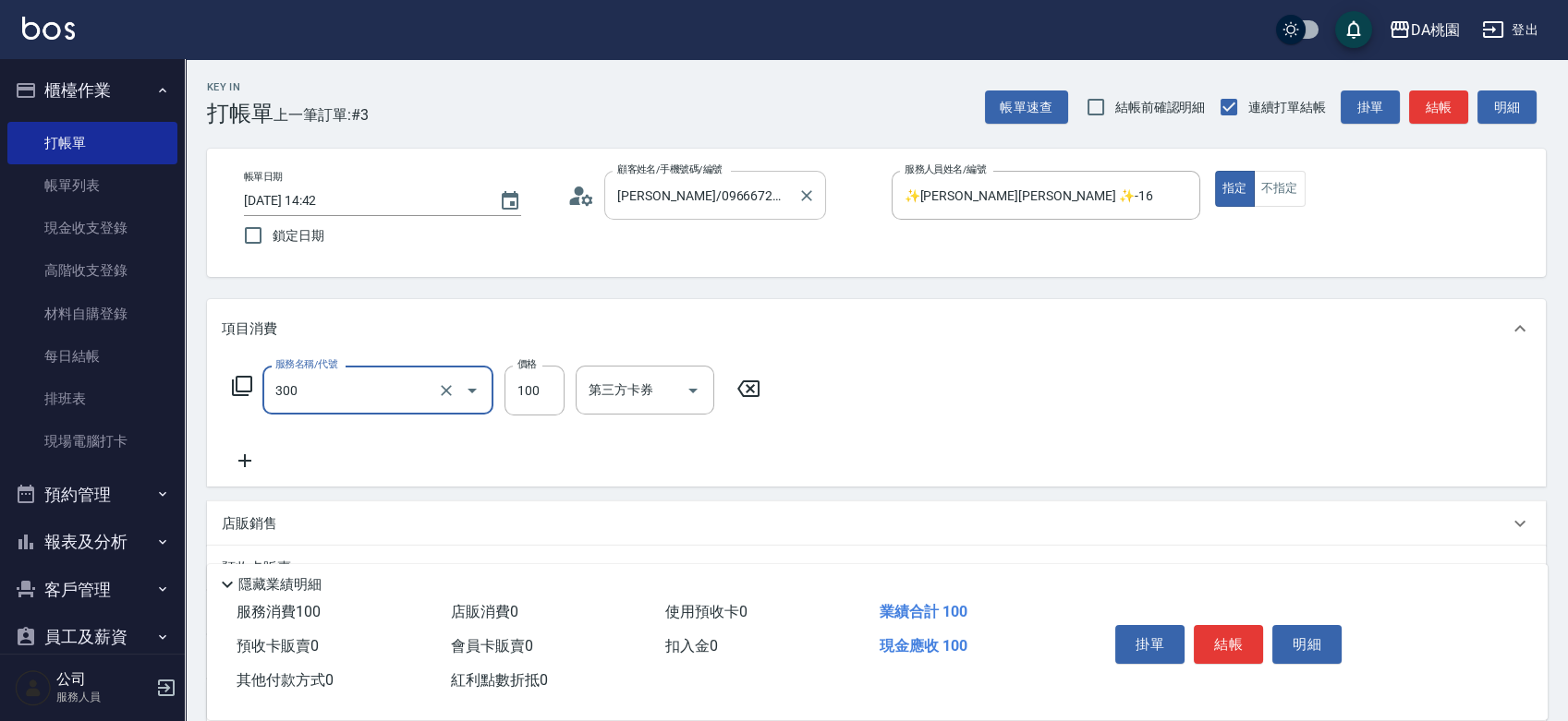
type input "剪瀏海(300)"
type input "0"
type input "15"
type input "10"
type input "150"
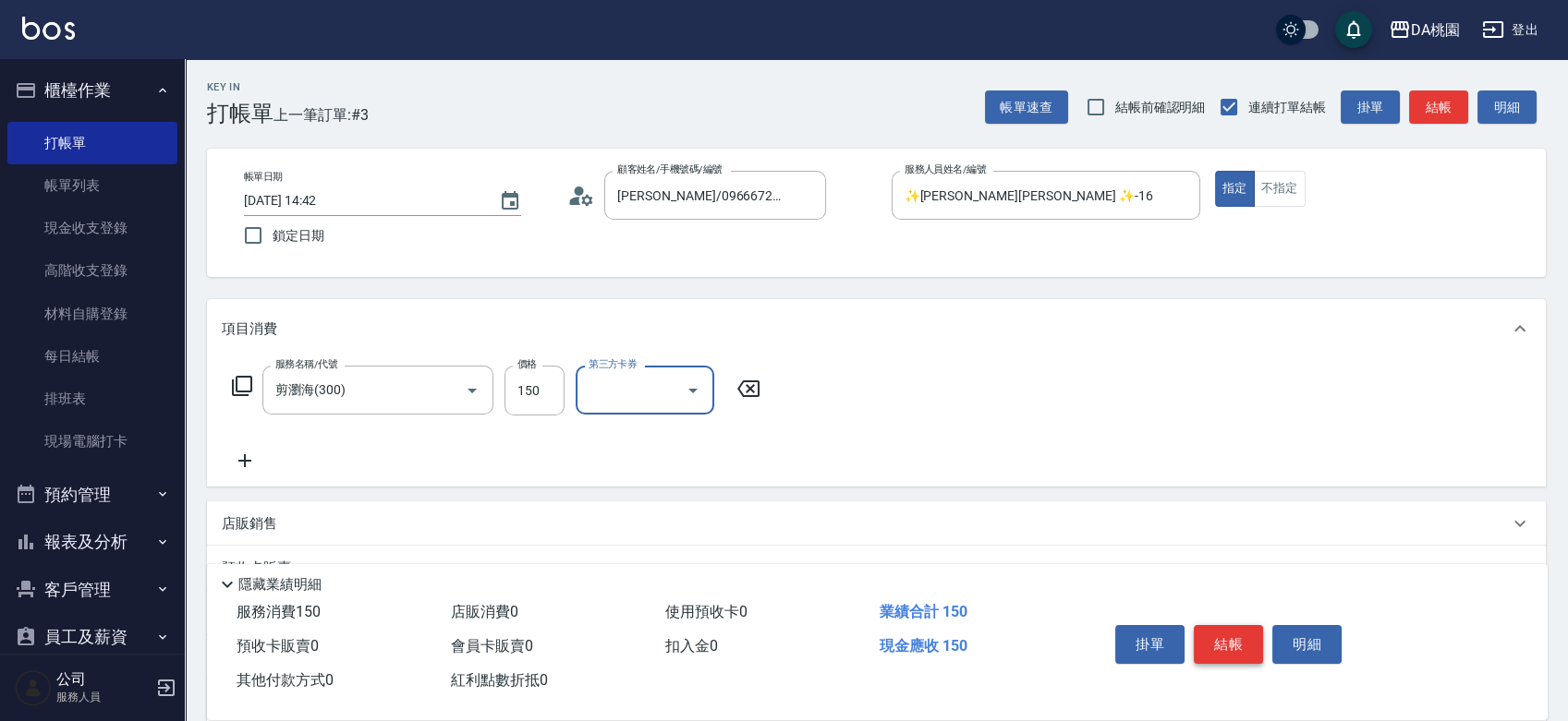
click at [1220, 634] on button "結帳" at bounding box center [1227, 644] width 69 height 39
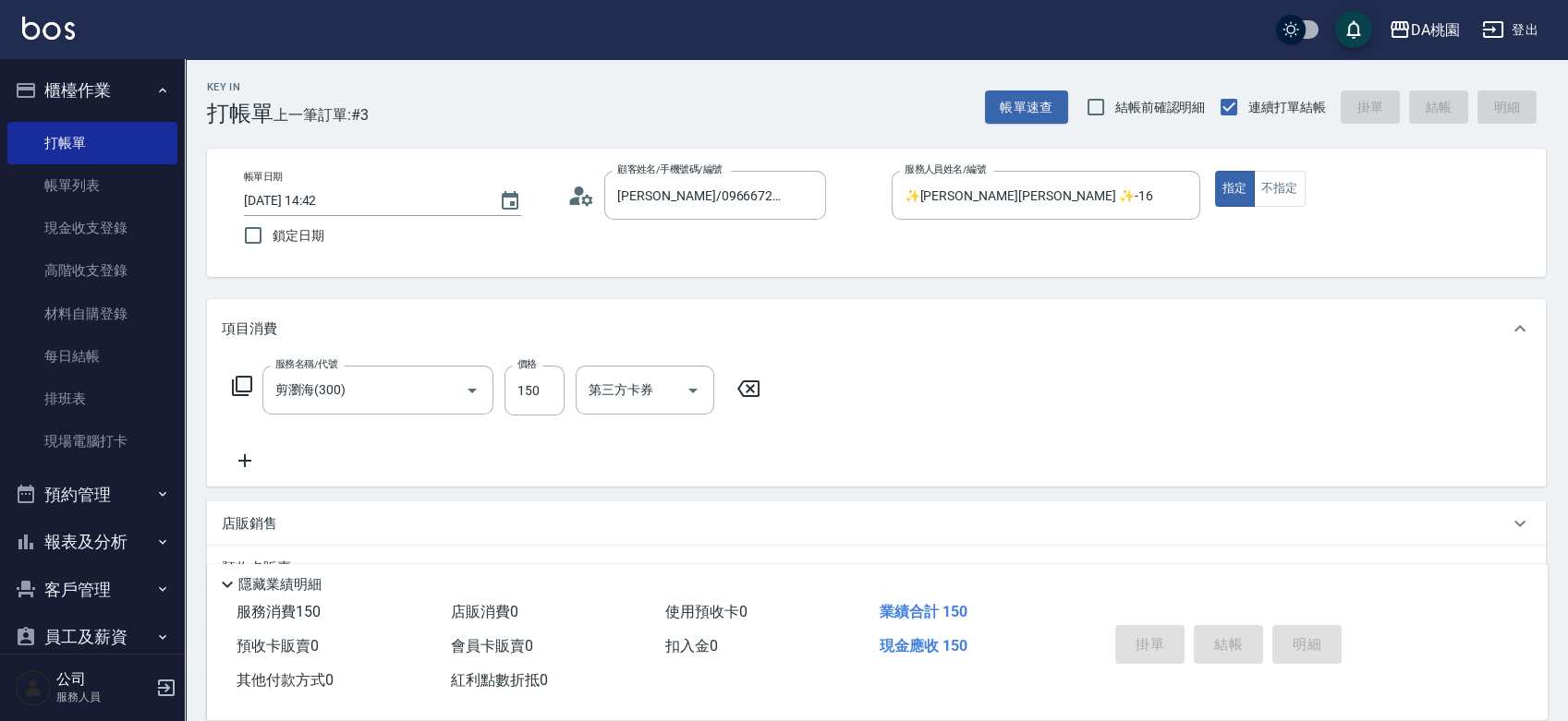
type input "2025/08/19 14:48"
type input "0"
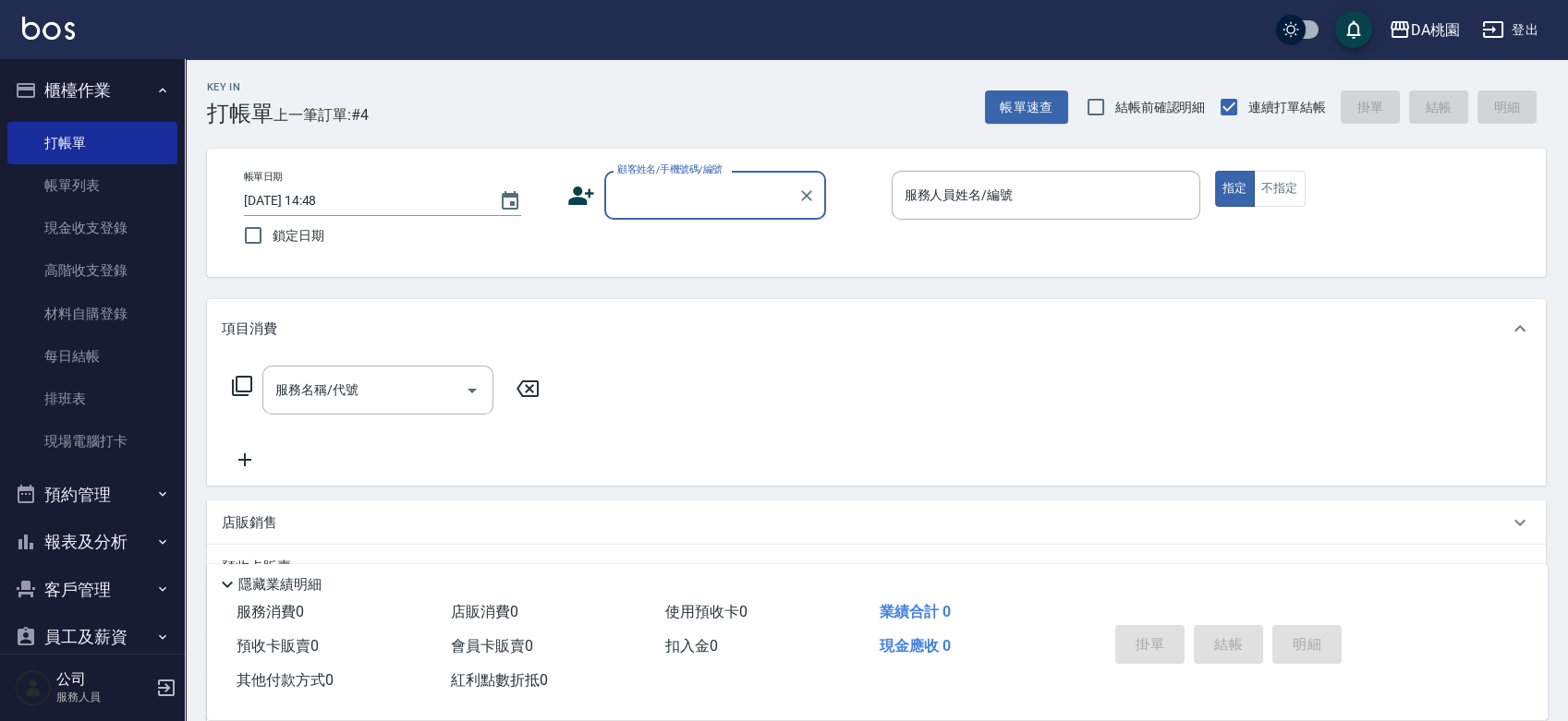
click at [859, 239] on div "帳單日期 2025/08/19 14:48 鎖定日期 顧客姓名/手機號碼/編號 顧客姓名/手機號碼/編號 服務人員姓名/編號 服務人員姓名/編號 指定 不指定" at bounding box center [876, 213] width 1295 height 84
click at [866, 235] on div "帳單日期 2025/08/19 14:48 鎖定日期 顧客姓名/手機號碼/編號 顧客姓名/手機號碼/編號 服務人員姓名/編號 服務人員姓名/編號 指定 不指定" at bounding box center [876, 213] width 1295 height 84
